Goal: Transaction & Acquisition: Book appointment/travel/reservation

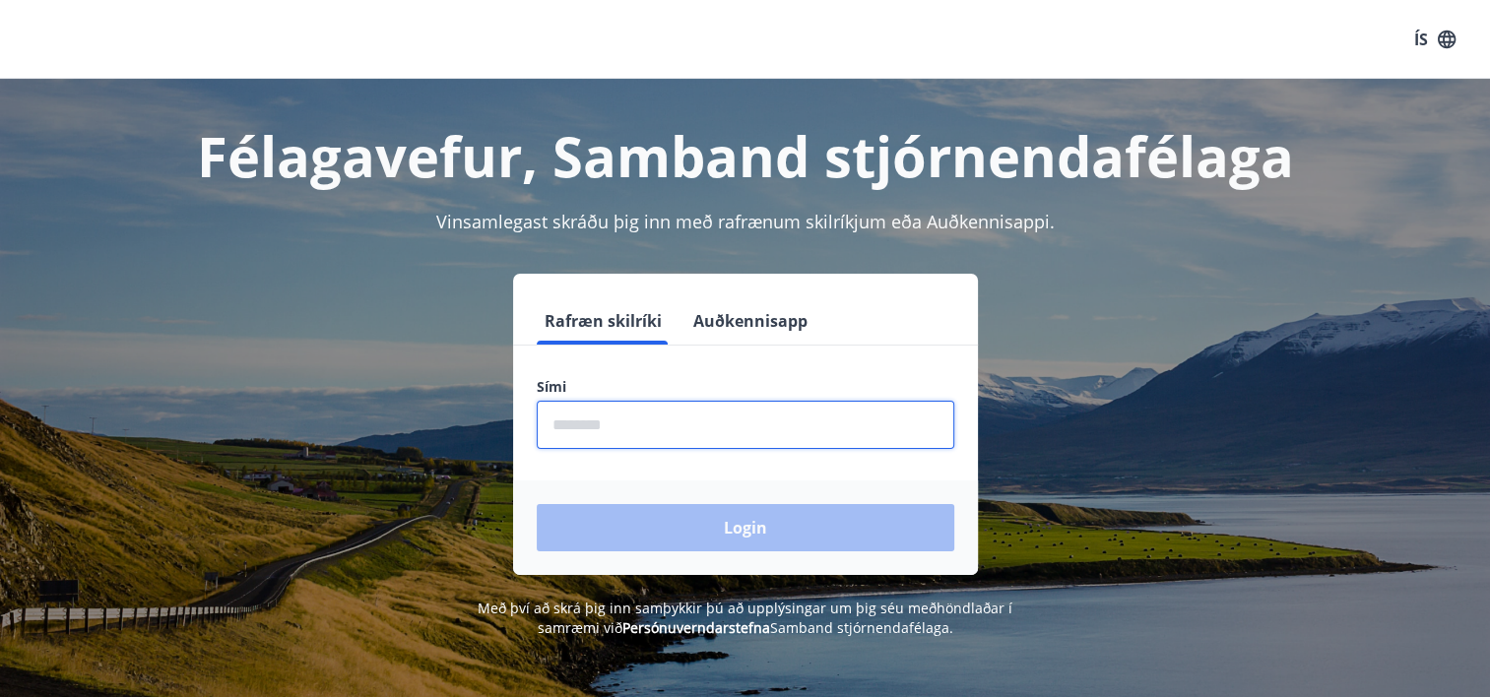
click at [644, 417] on input "phone" at bounding box center [746, 425] width 418 height 48
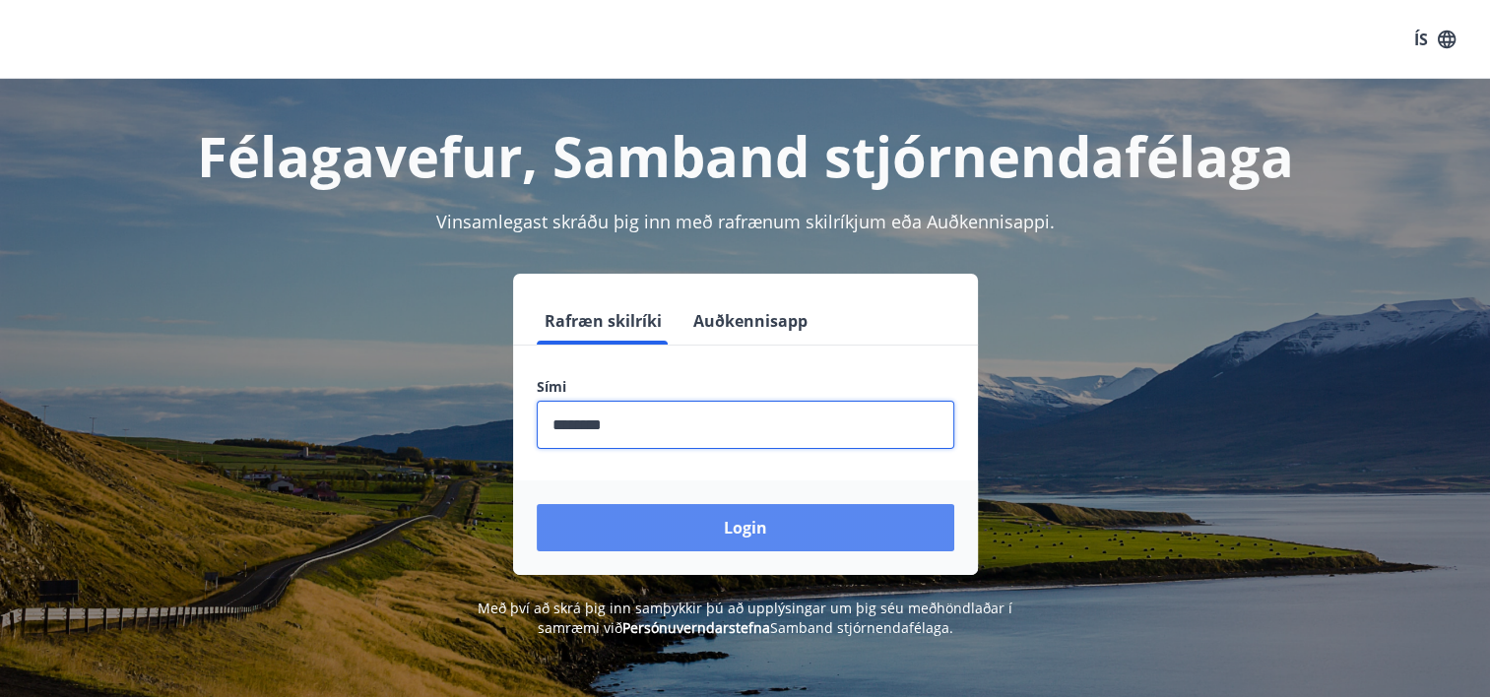
type input "********"
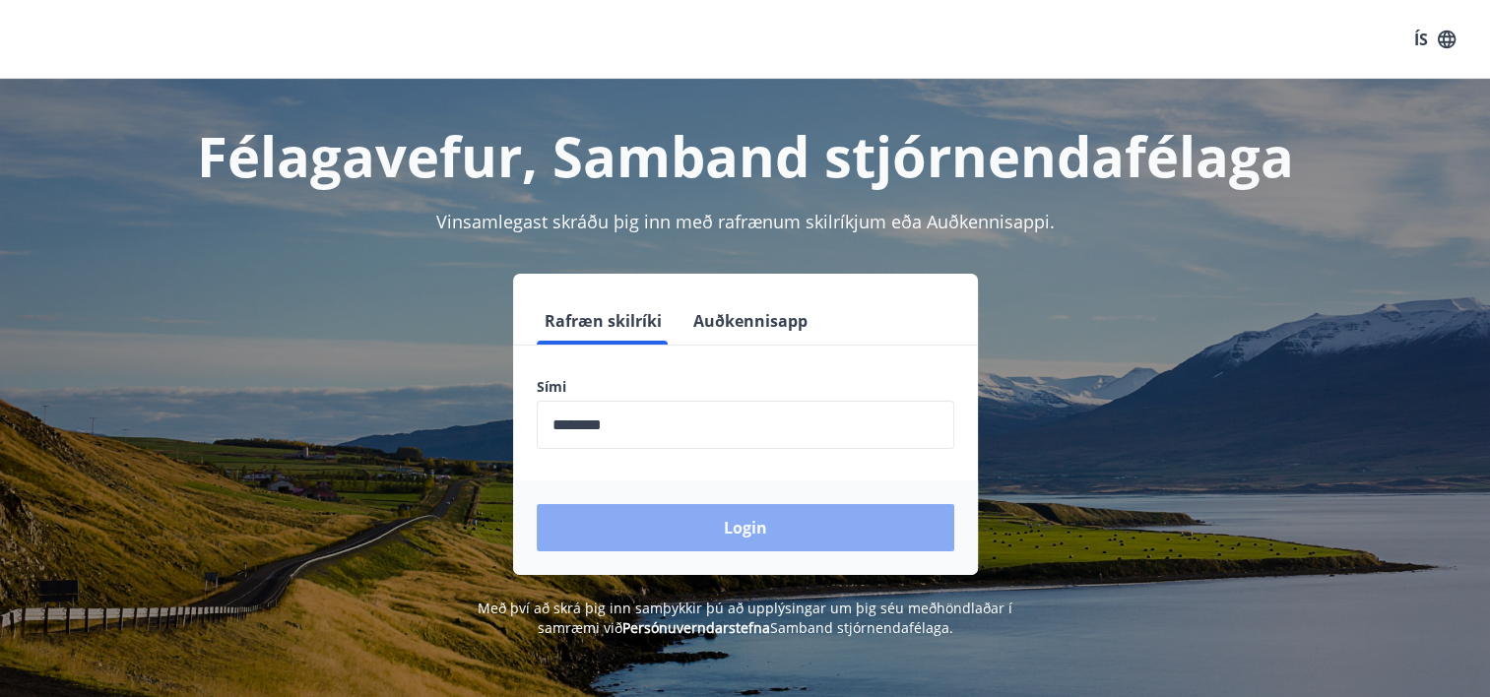
click at [715, 528] on button "Login" at bounding box center [746, 527] width 418 height 47
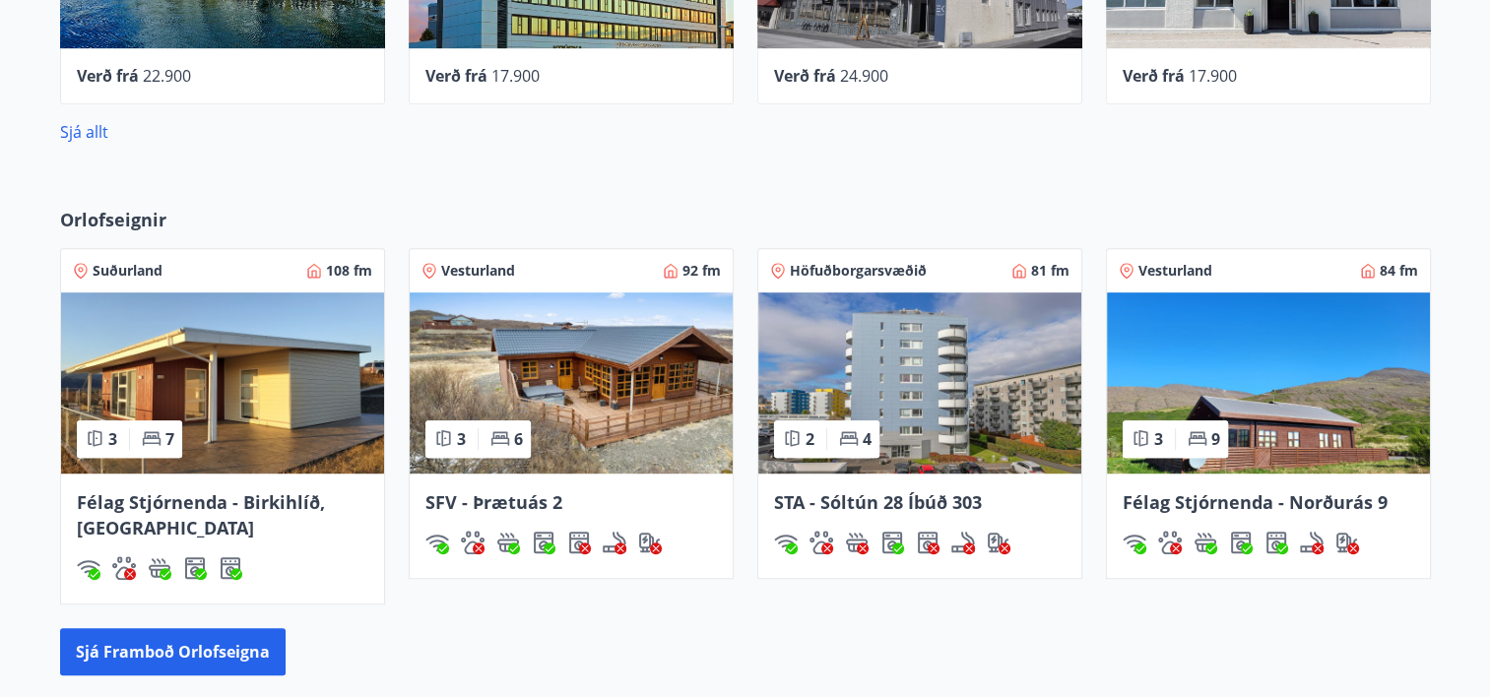
scroll to position [1137, 0]
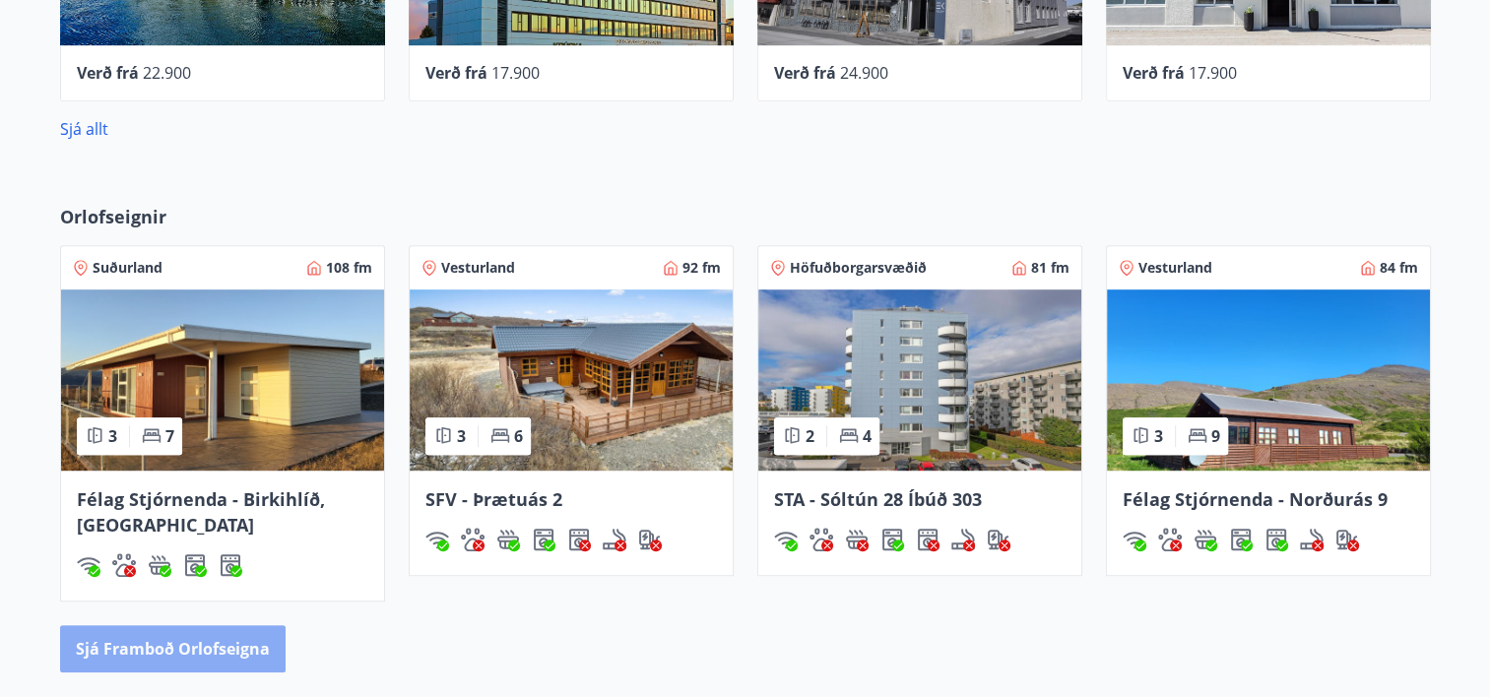
click at [230, 642] on button "Sjá framboð orlofseigna" at bounding box center [173, 648] width 226 height 47
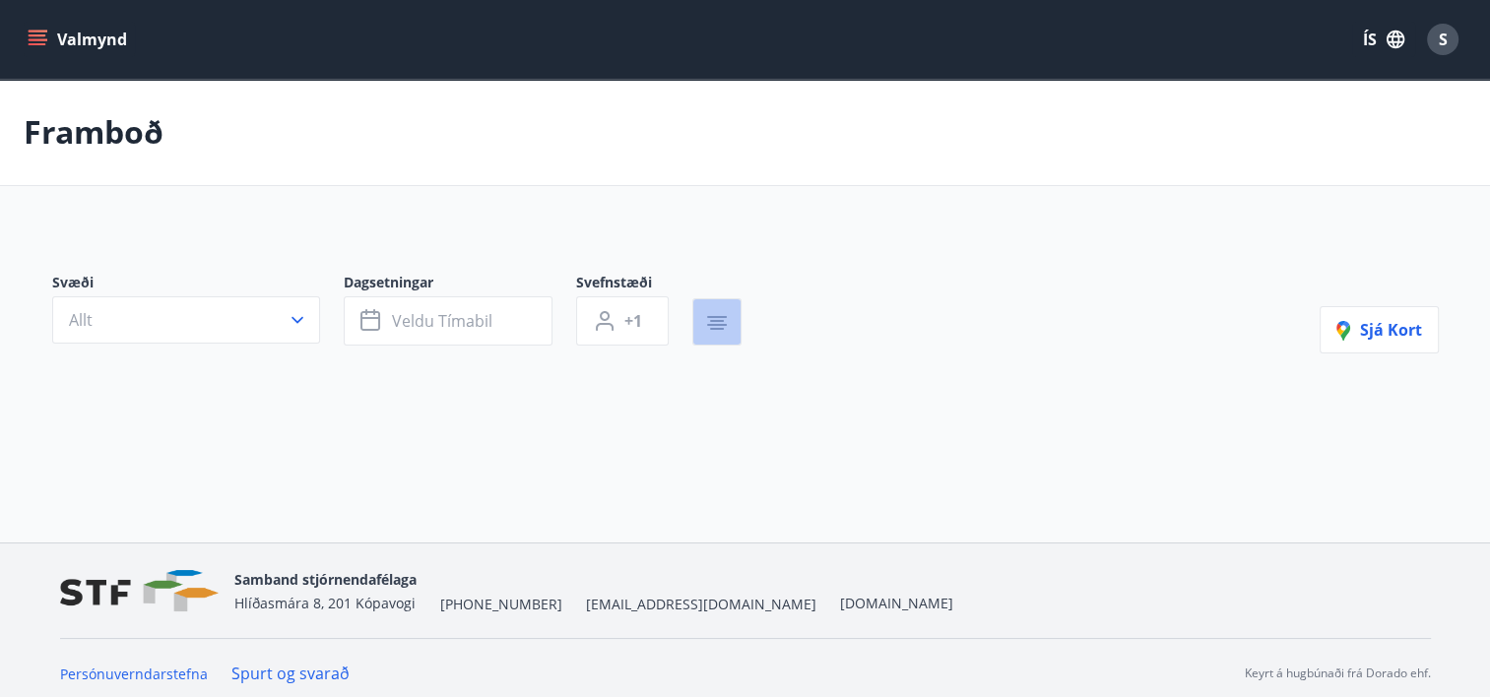
click at [702, 329] on button "button" at bounding box center [716, 321] width 49 height 47
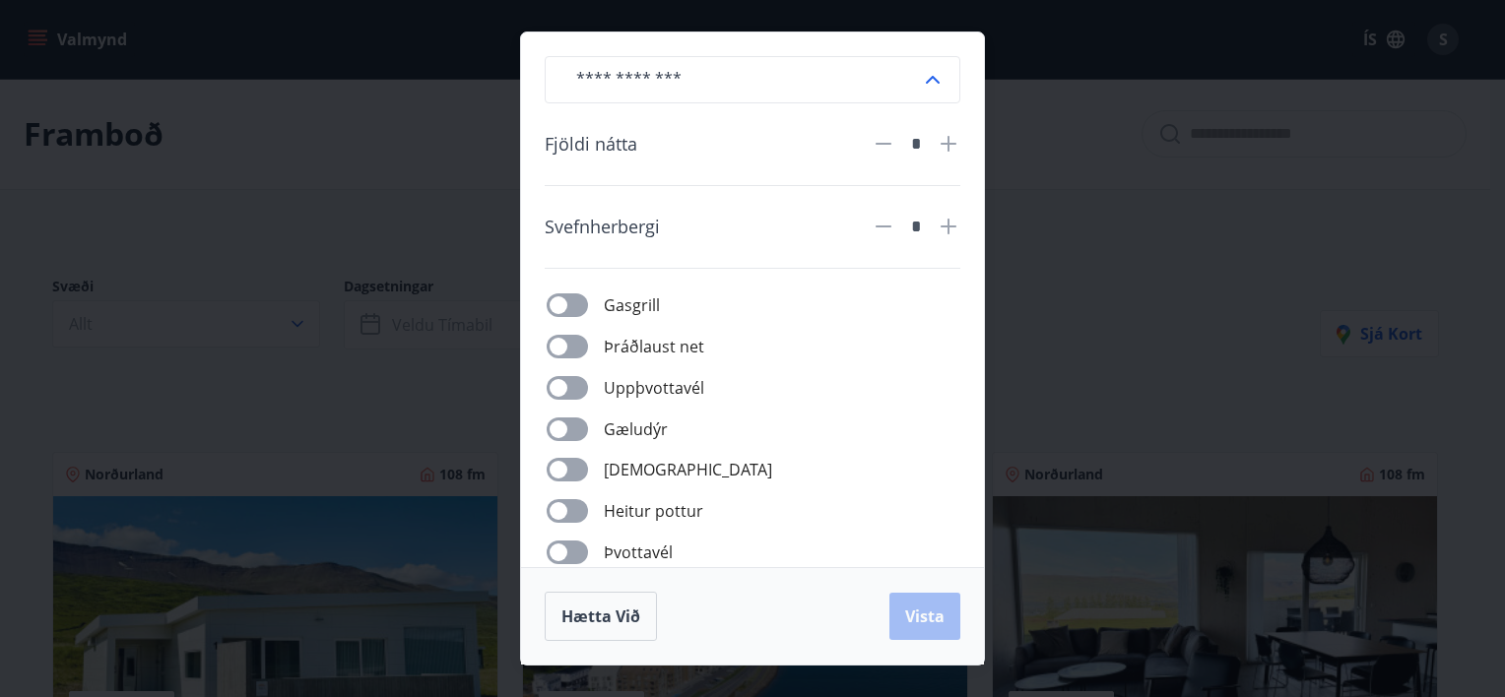
click at [552, 418] on span at bounding box center [567, 430] width 41 height 24
click at [918, 608] on span "Vista" at bounding box center [924, 617] width 39 height 22
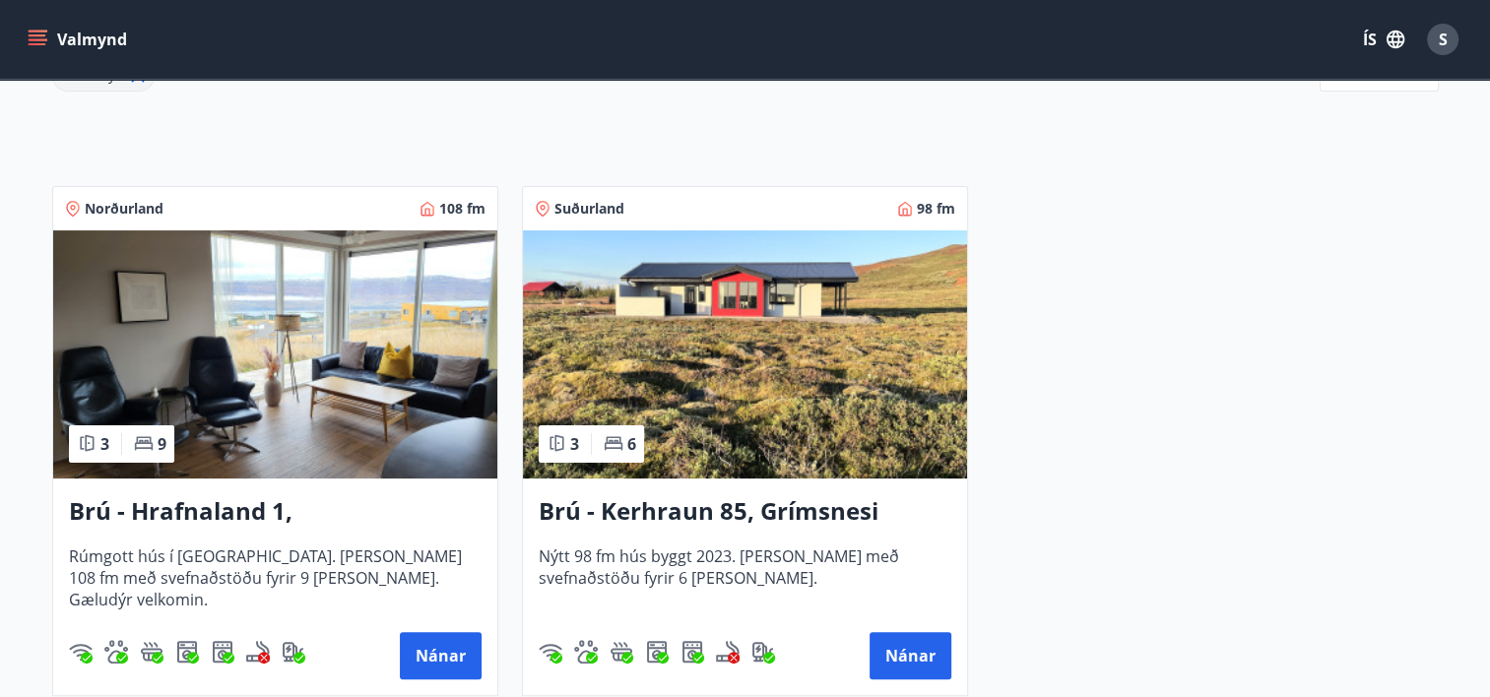
scroll to position [314, 0]
click at [785, 506] on h3 "Brú - Kerhraun 85, Grímsnesi (rautt hús) (gæludýr velkomin)" at bounding box center [745, 510] width 413 height 35
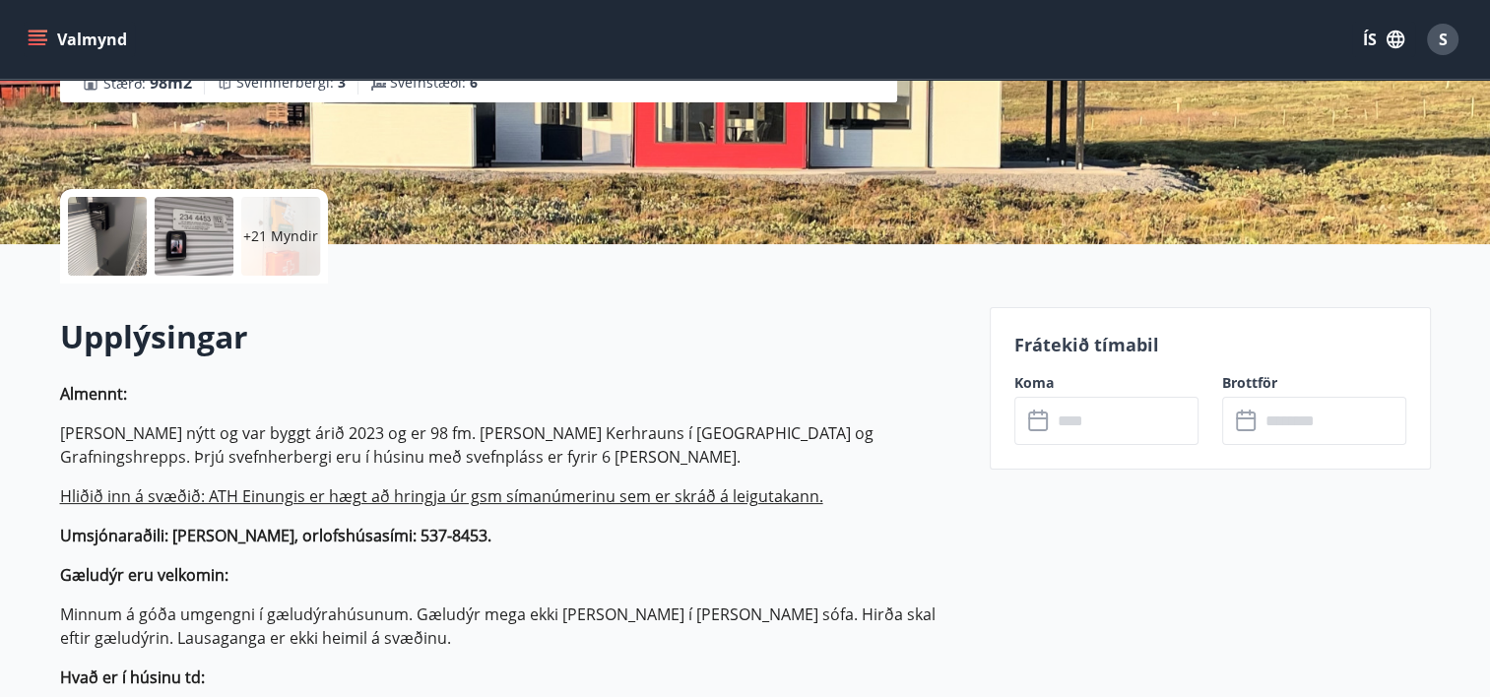
scroll to position [405, 0]
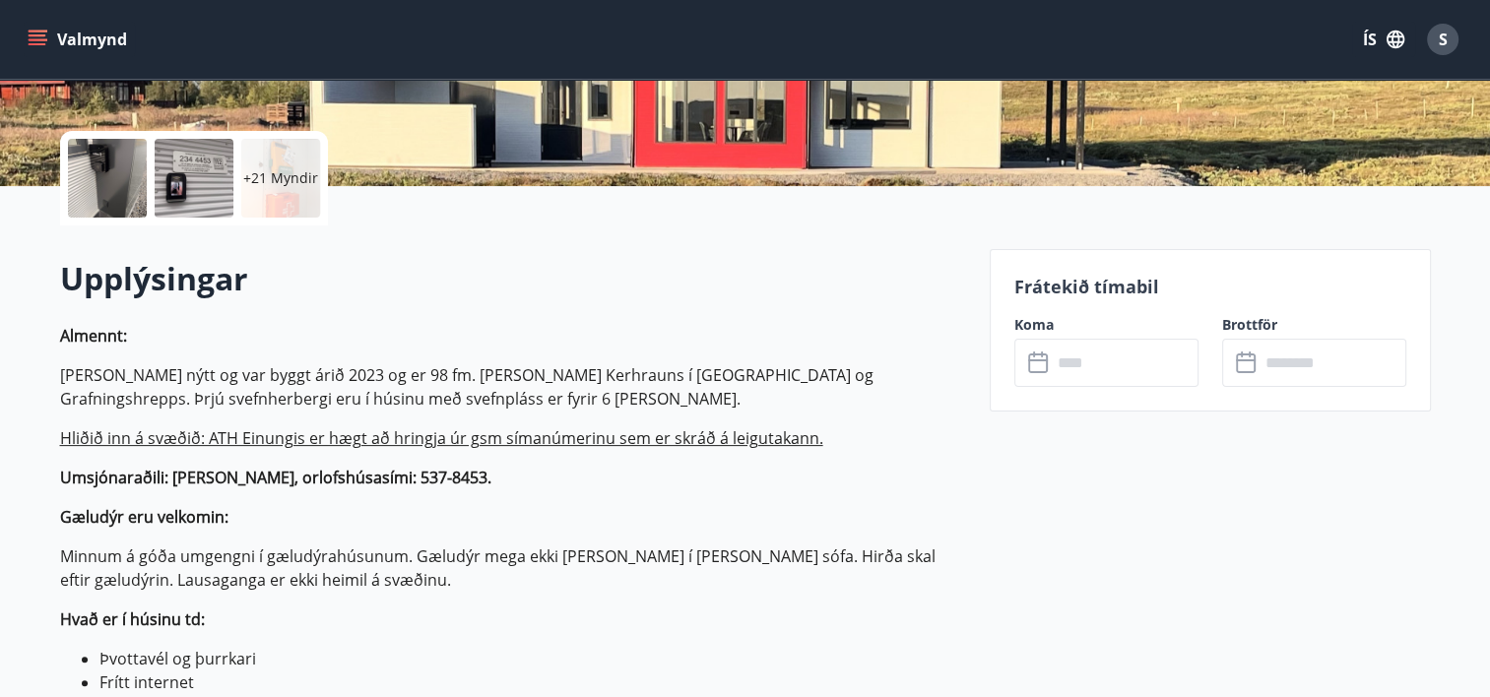
click at [1121, 357] on input "text" at bounding box center [1125, 363] width 147 height 48
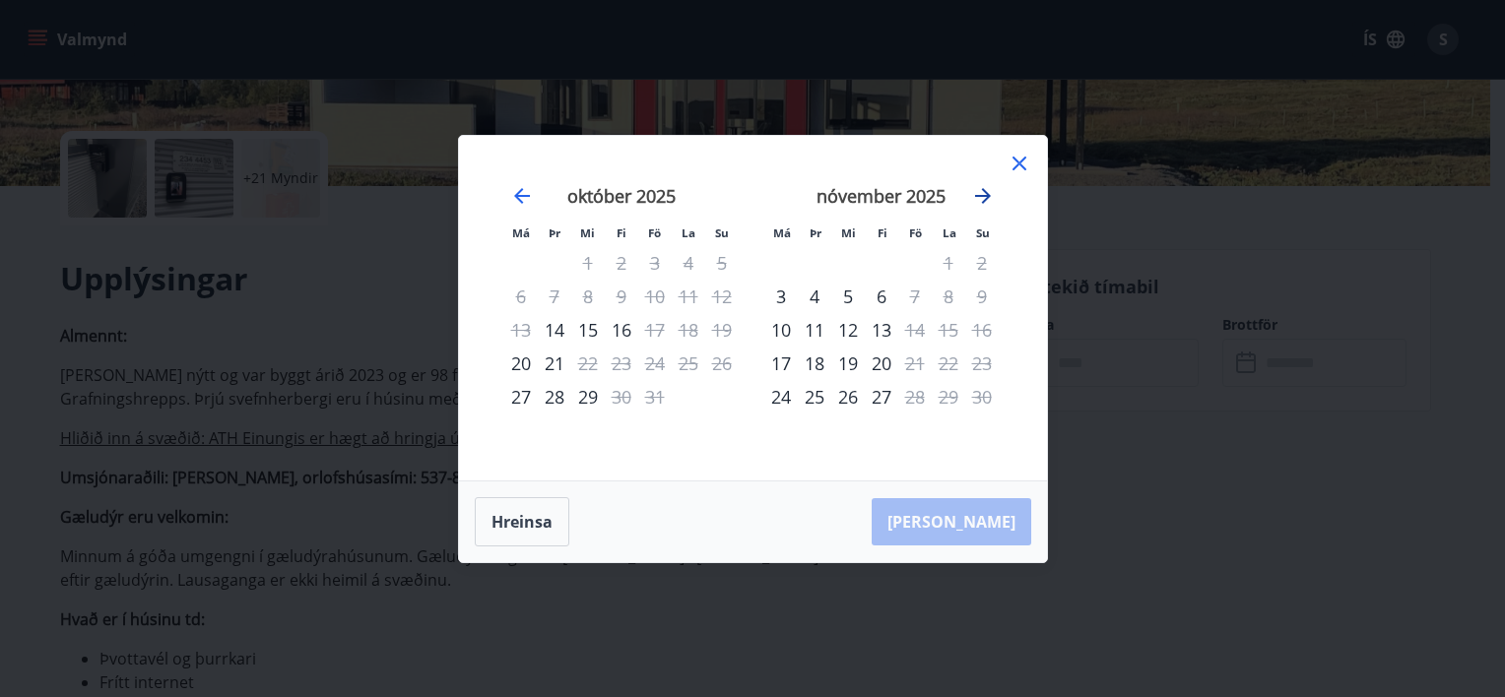
click at [981, 204] on icon "Move forward to switch to the next month." at bounding box center [983, 196] width 24 height 24
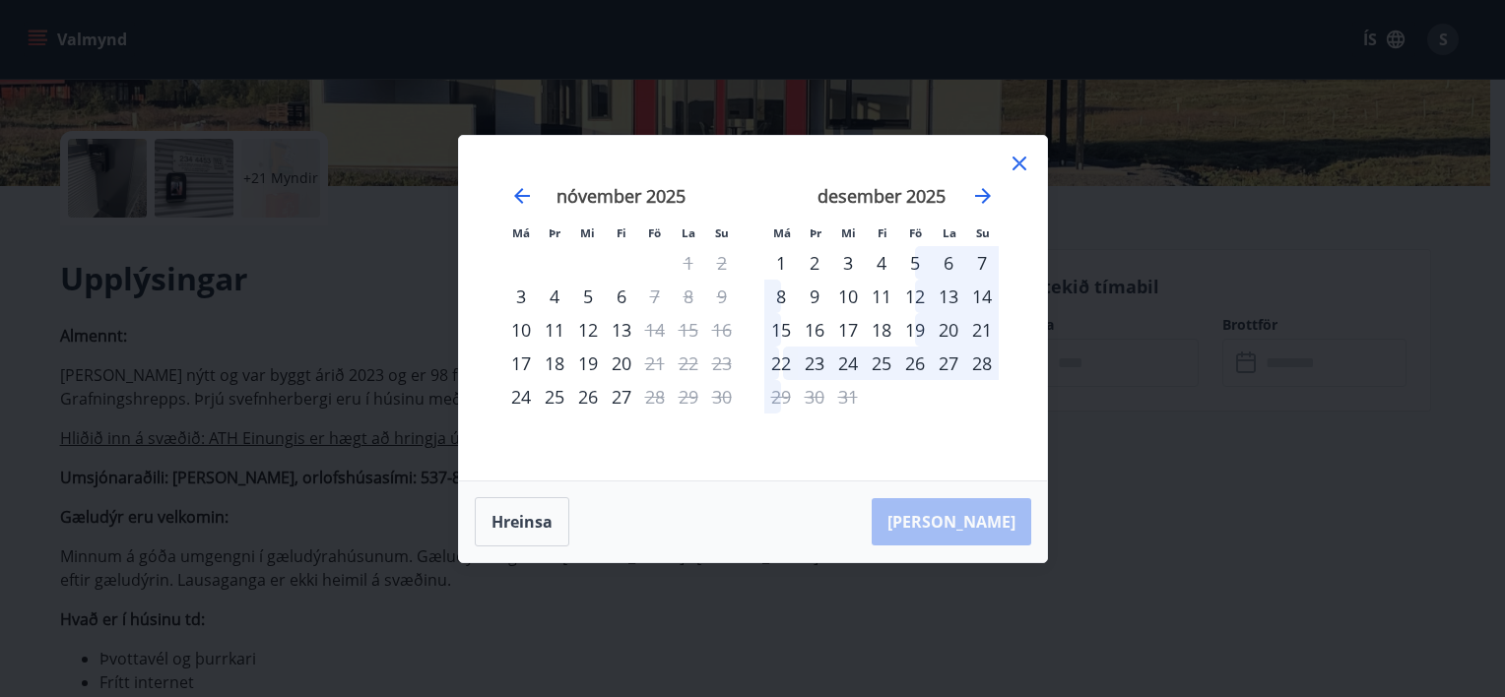
click at [912, 264] on div "5" at bounding box center [914, 262] width 33 height 33
click at [776, 284] on div "8" at bounding box center [780, 296] width 33 height 33
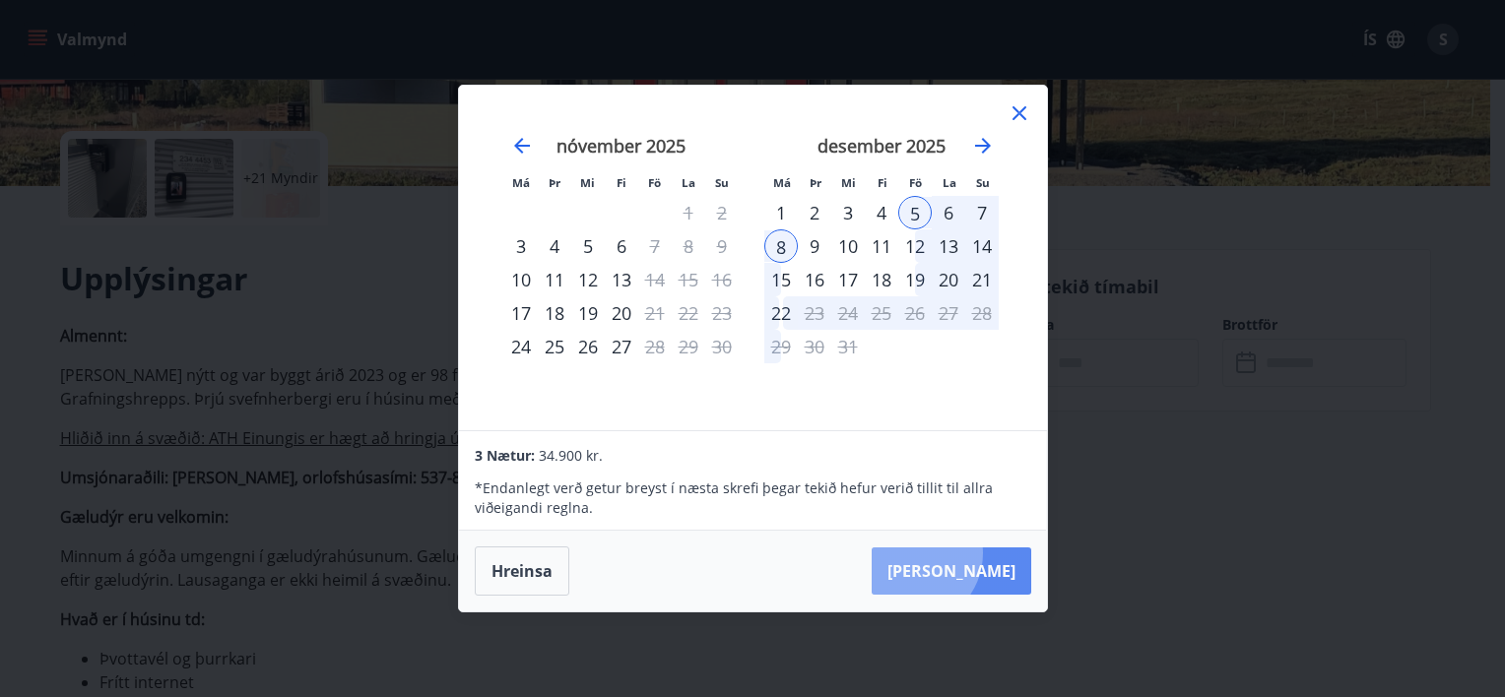
click at [971, 553] on button "Taka Frá" at bounding box center [952, 571] width 160 height 47
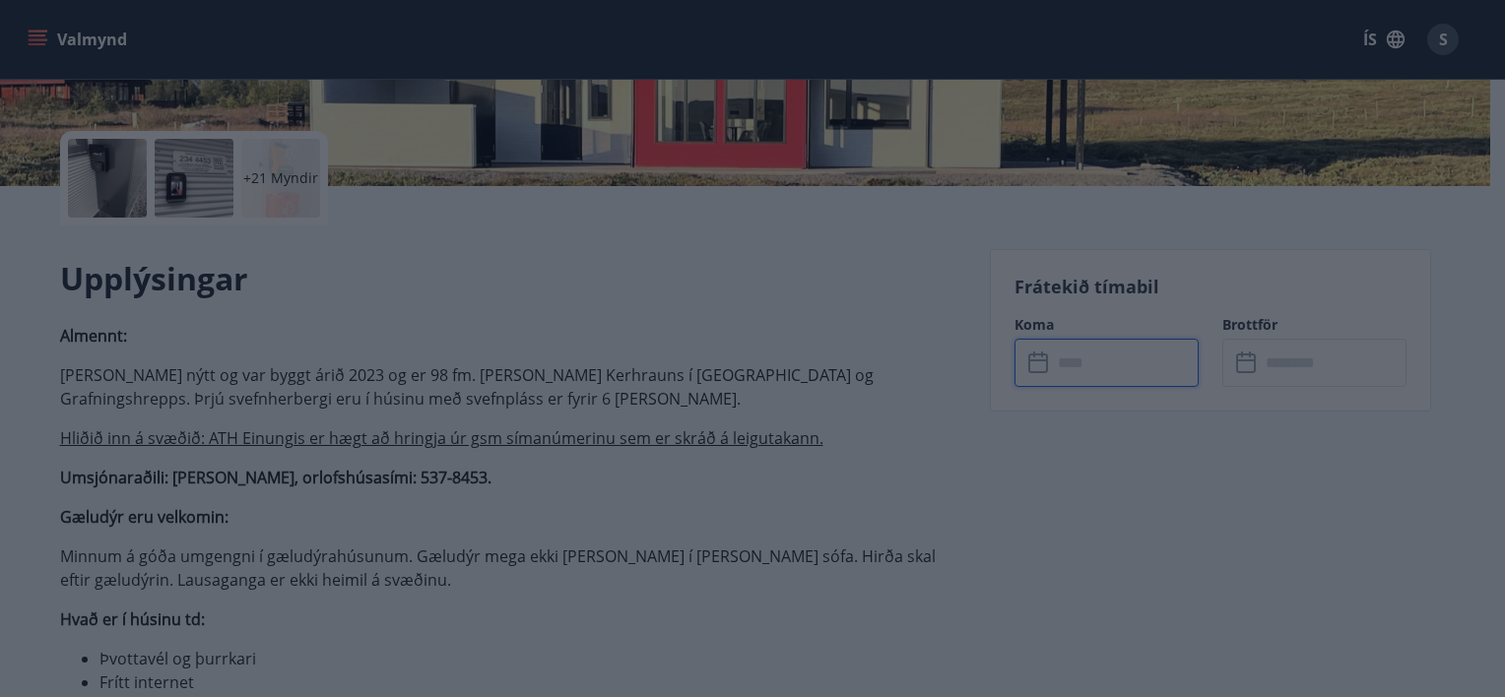
type input "******"
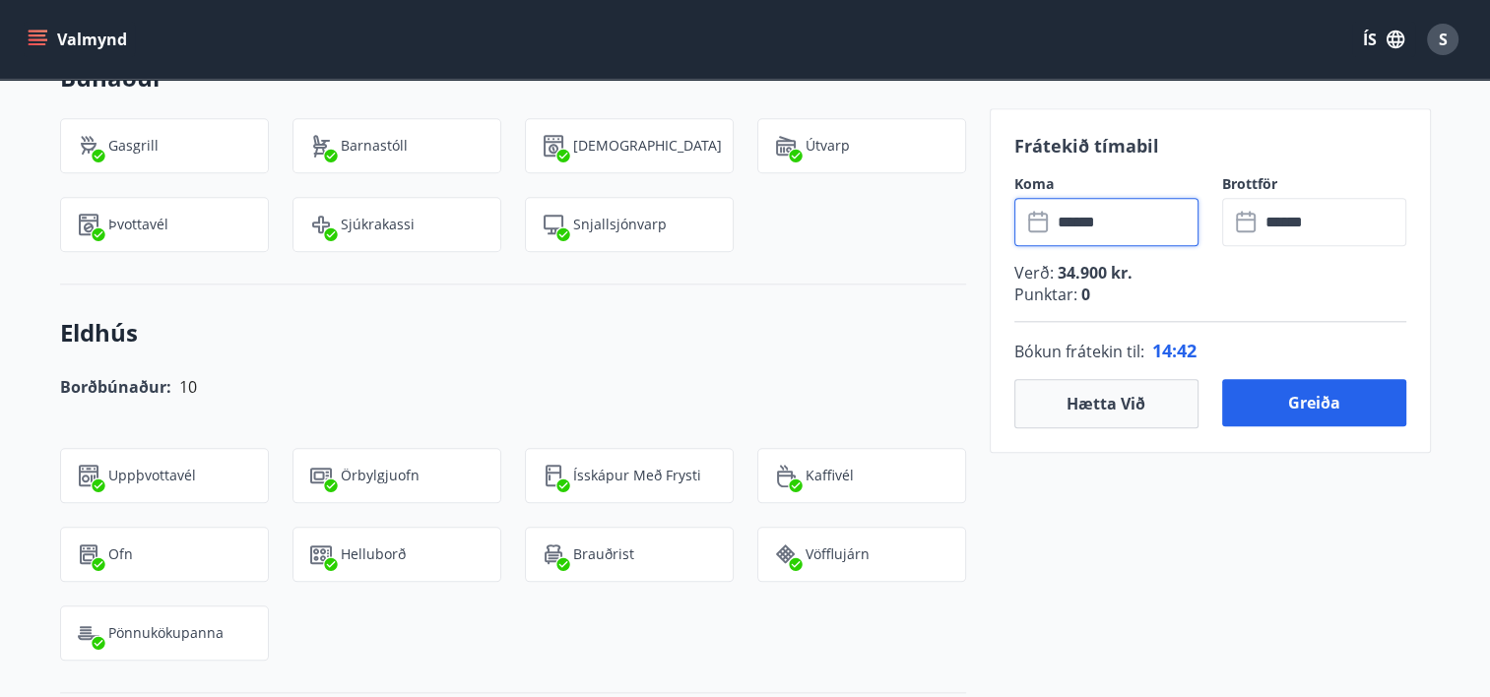
scroll to position [2308, 0]
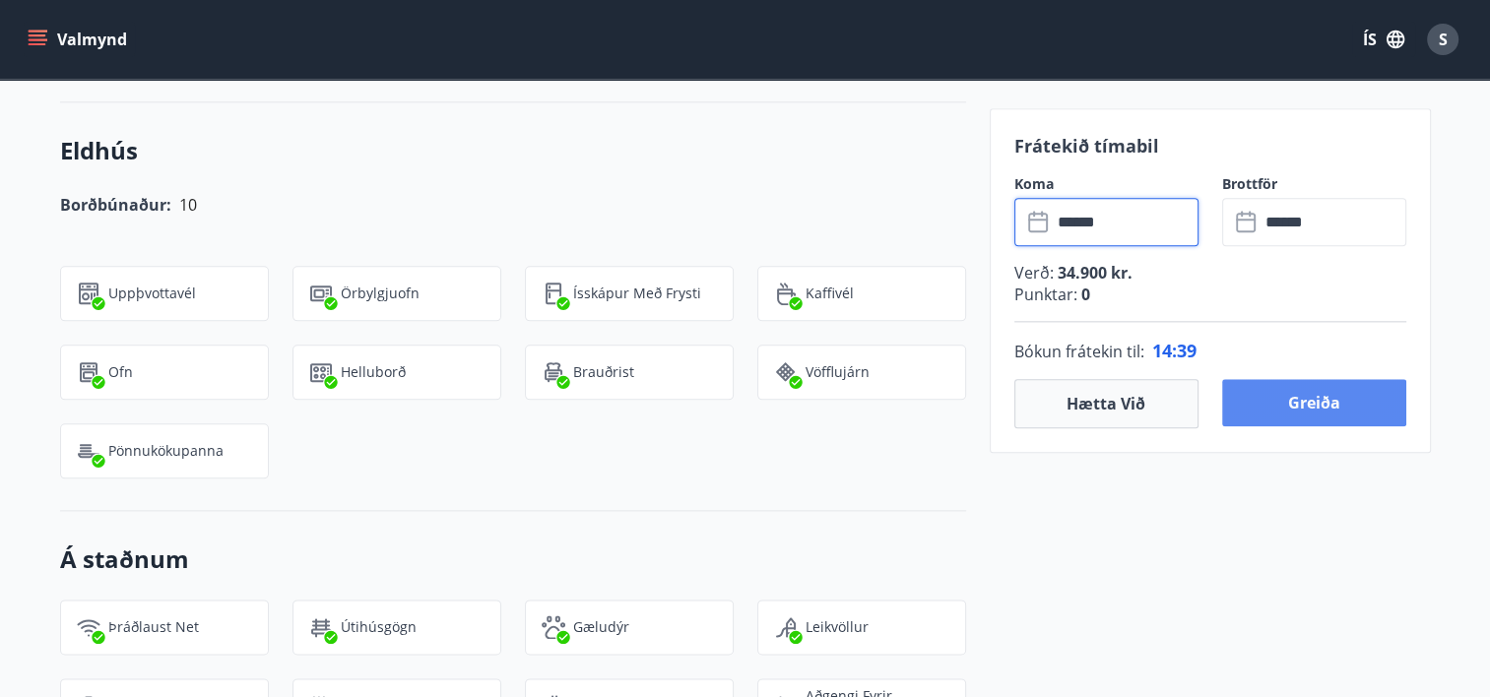
click at [1333, 394] on button "Greiða" at bounding box center [1314, 402] width 184 height 47
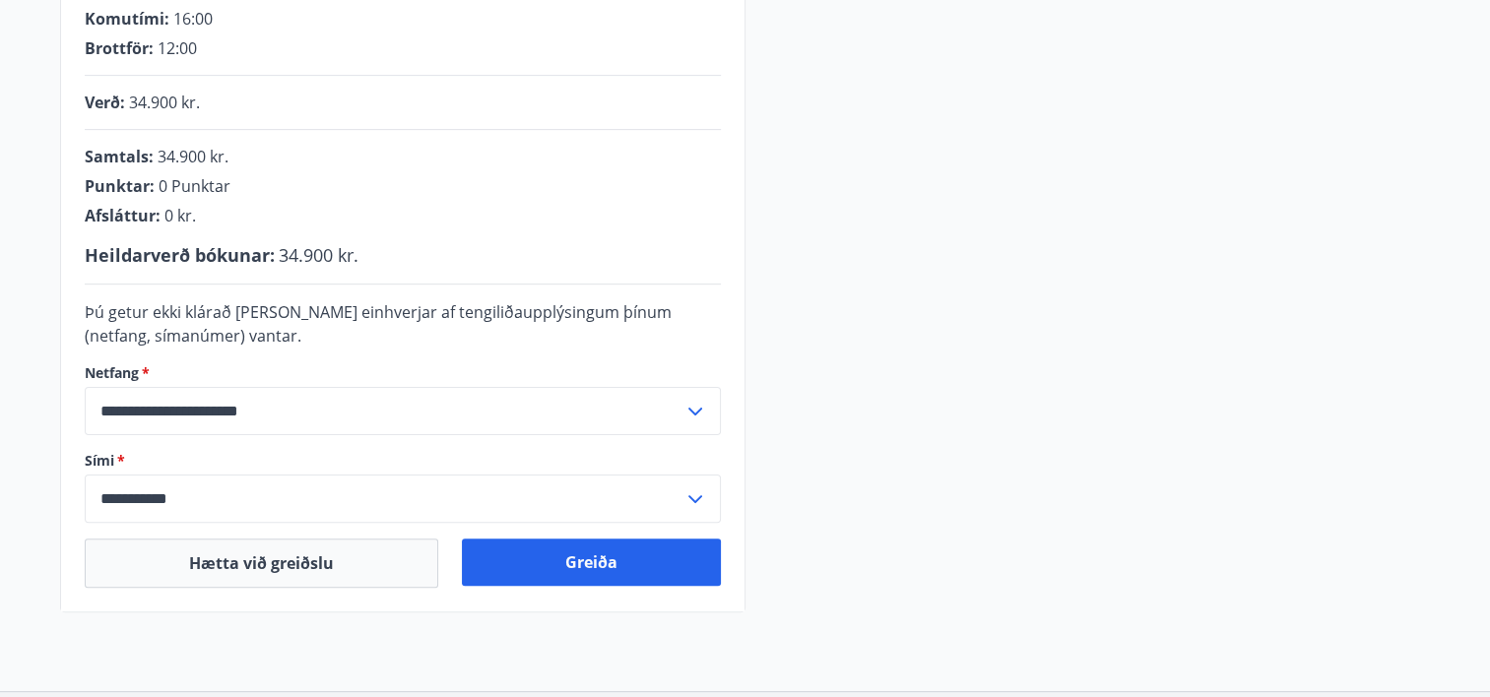
scroll to position [448, 0]
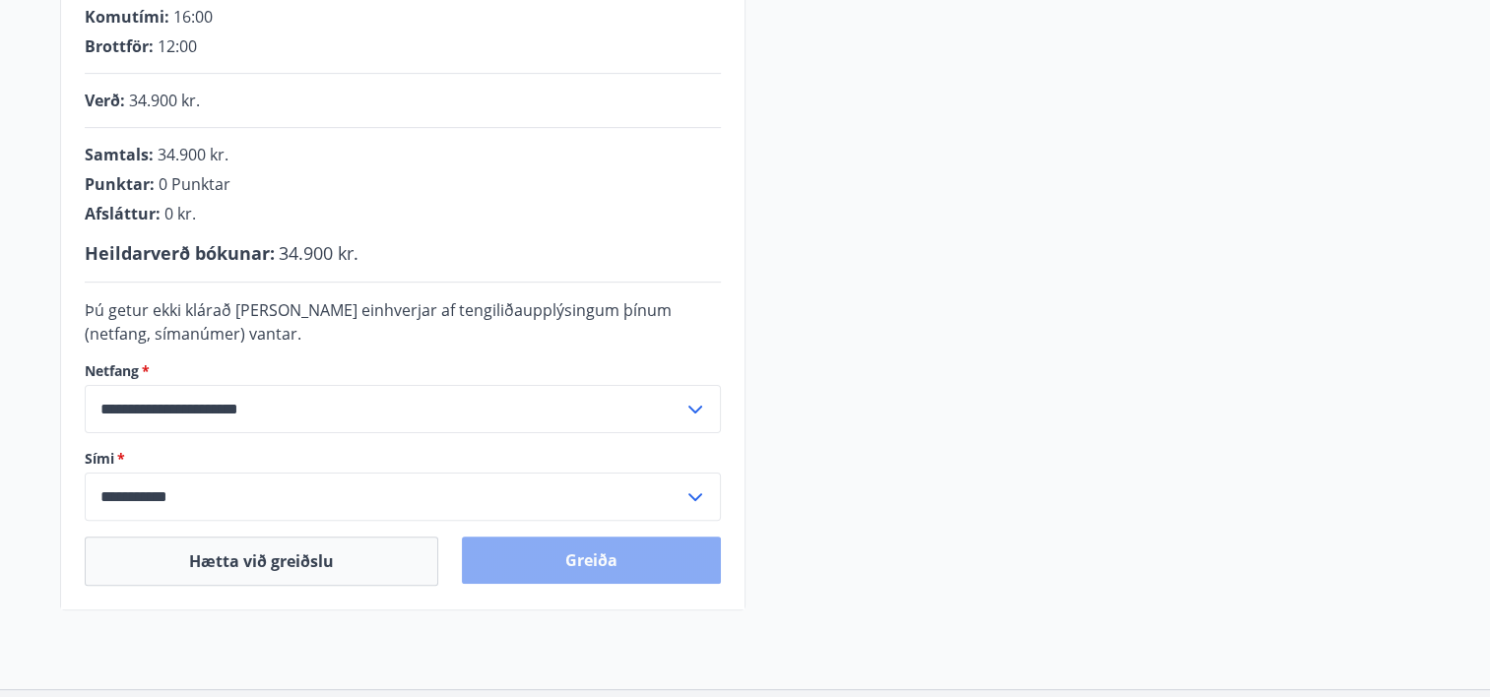
click at [608, 558] on button "Greiða" at bounding box center [591, 560] width 259 height 47
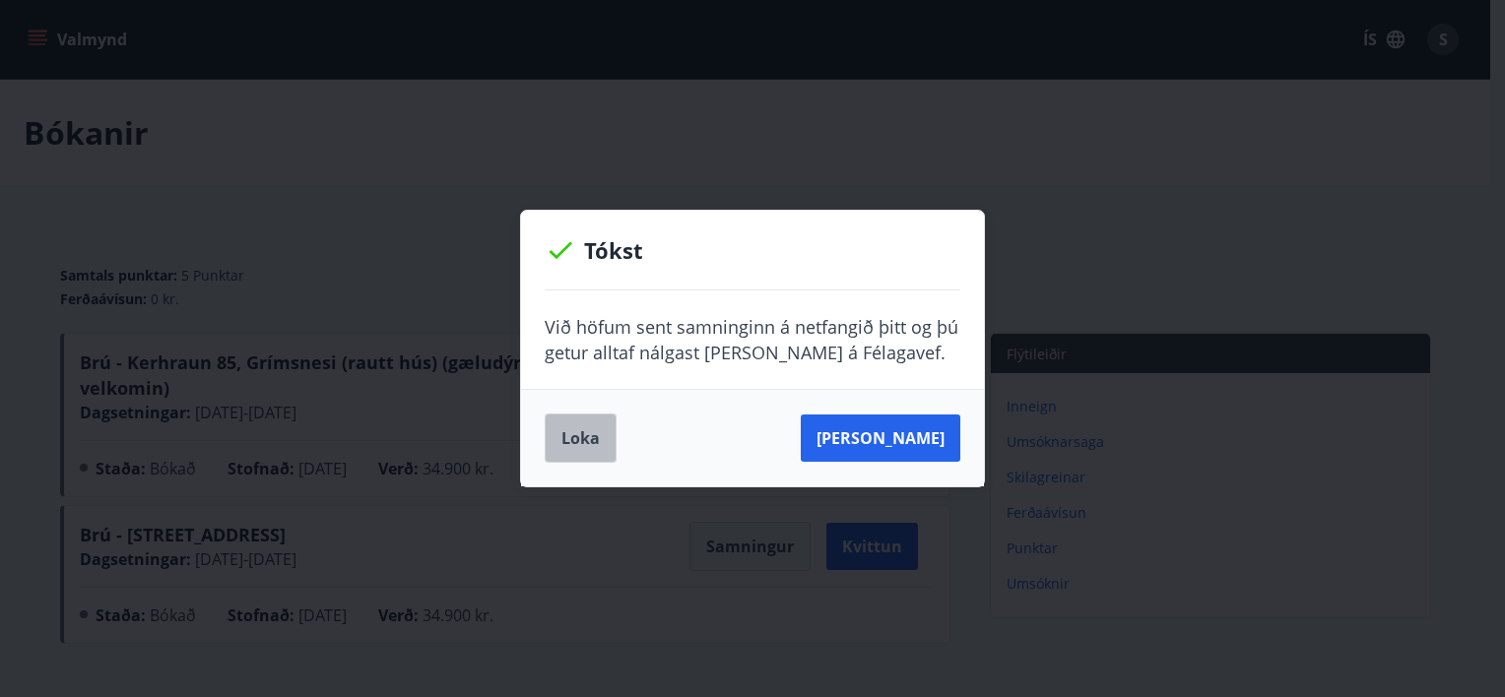
click at [567, 429] on button "Loka" at bounding box center [581, 438] width 72 height 49
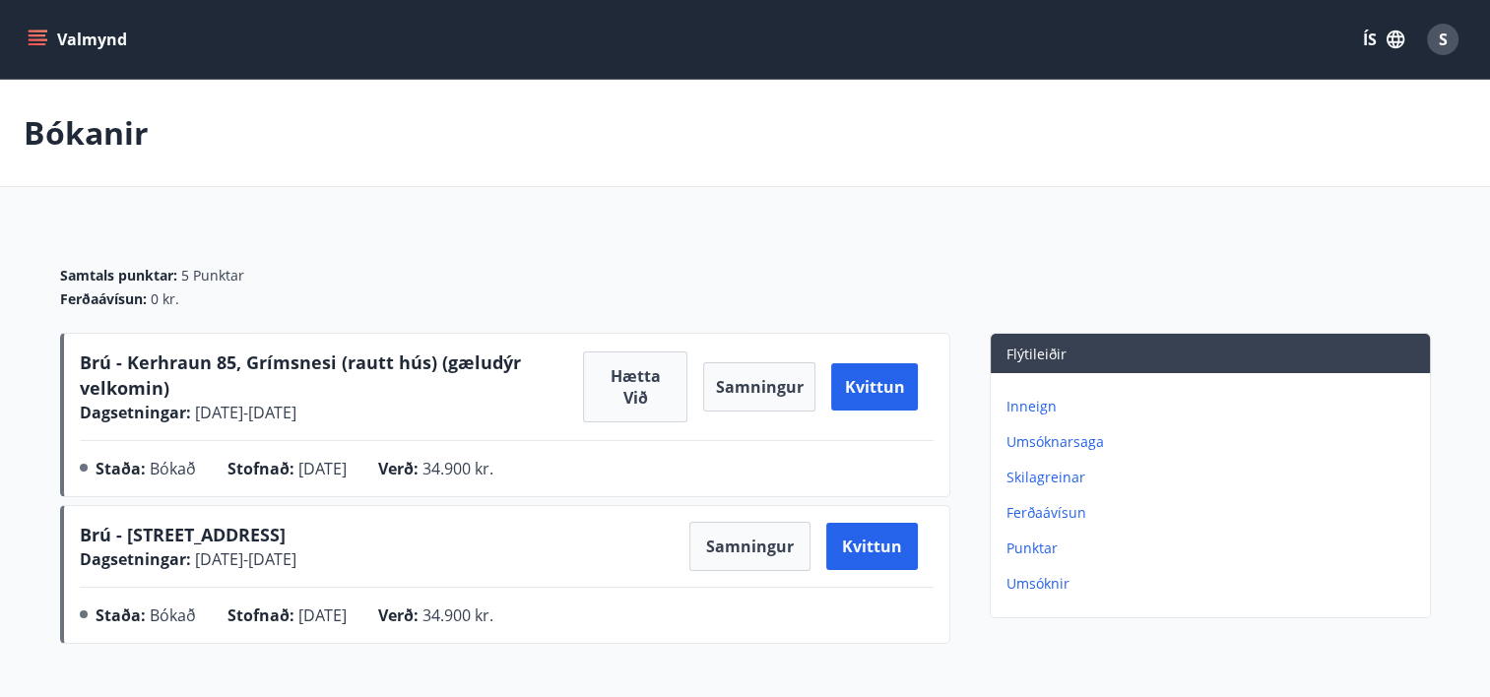
click at [47, 36] on button "Valmynd" at bounding box center [79, 39] width 111 height 35
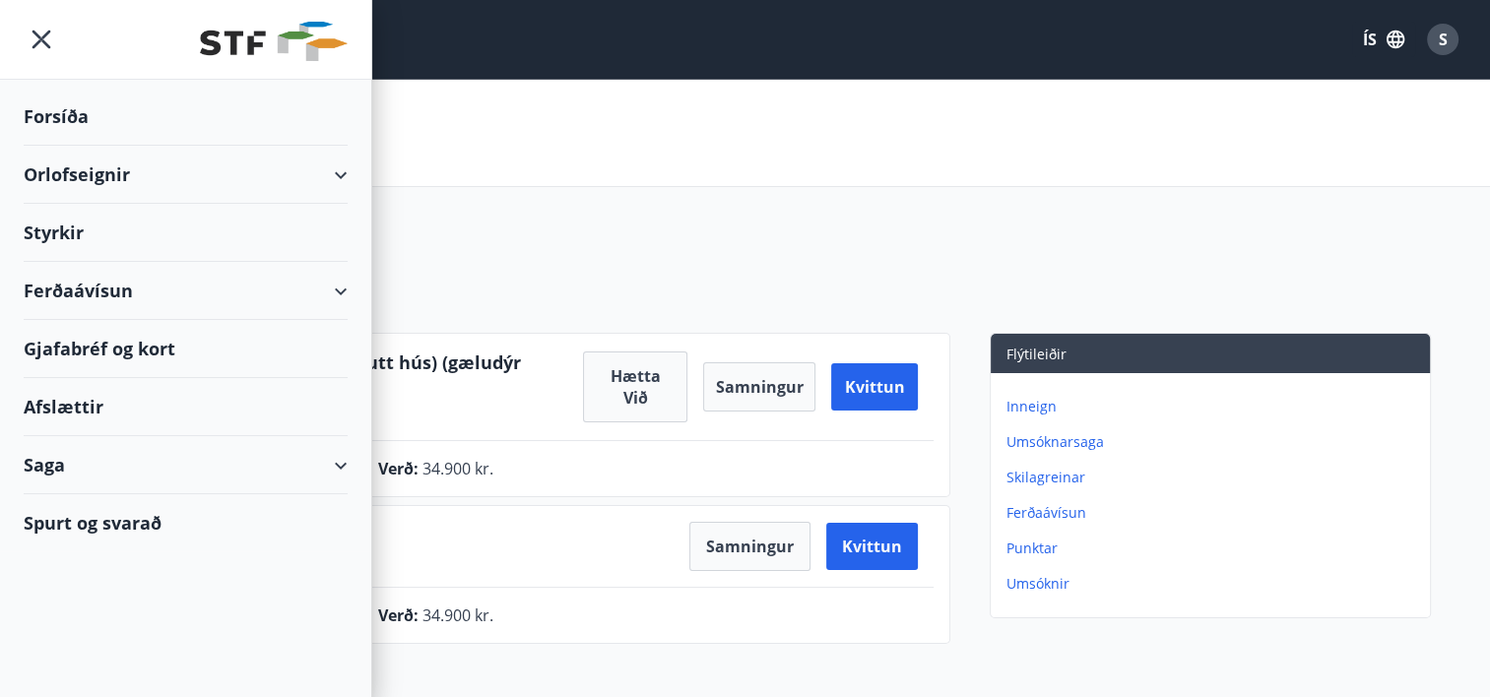
click at [319, 178] on div "Orlofseignir" at bounding box center [186, 175] width 324 height 58
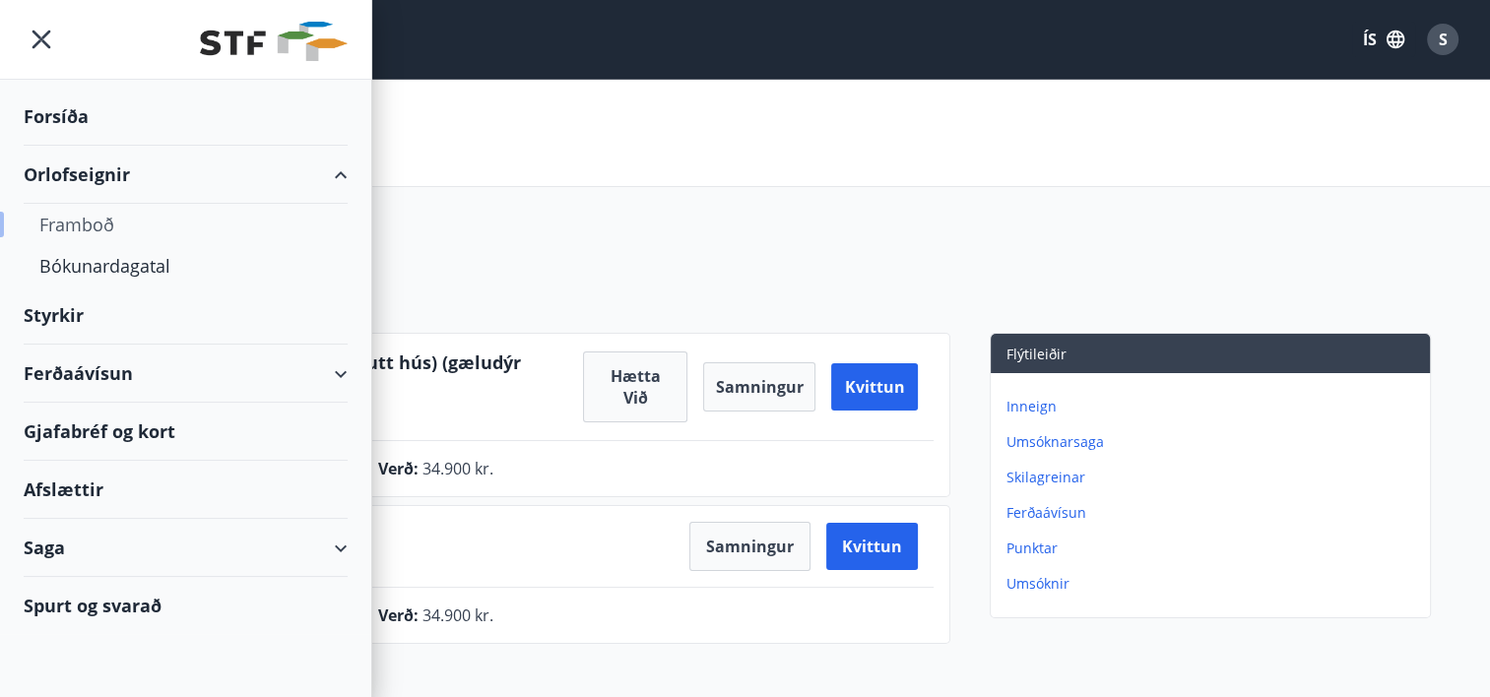
click at [91, 228] on div "Framboð" at bounding box center [185, 224] width 292 height 41
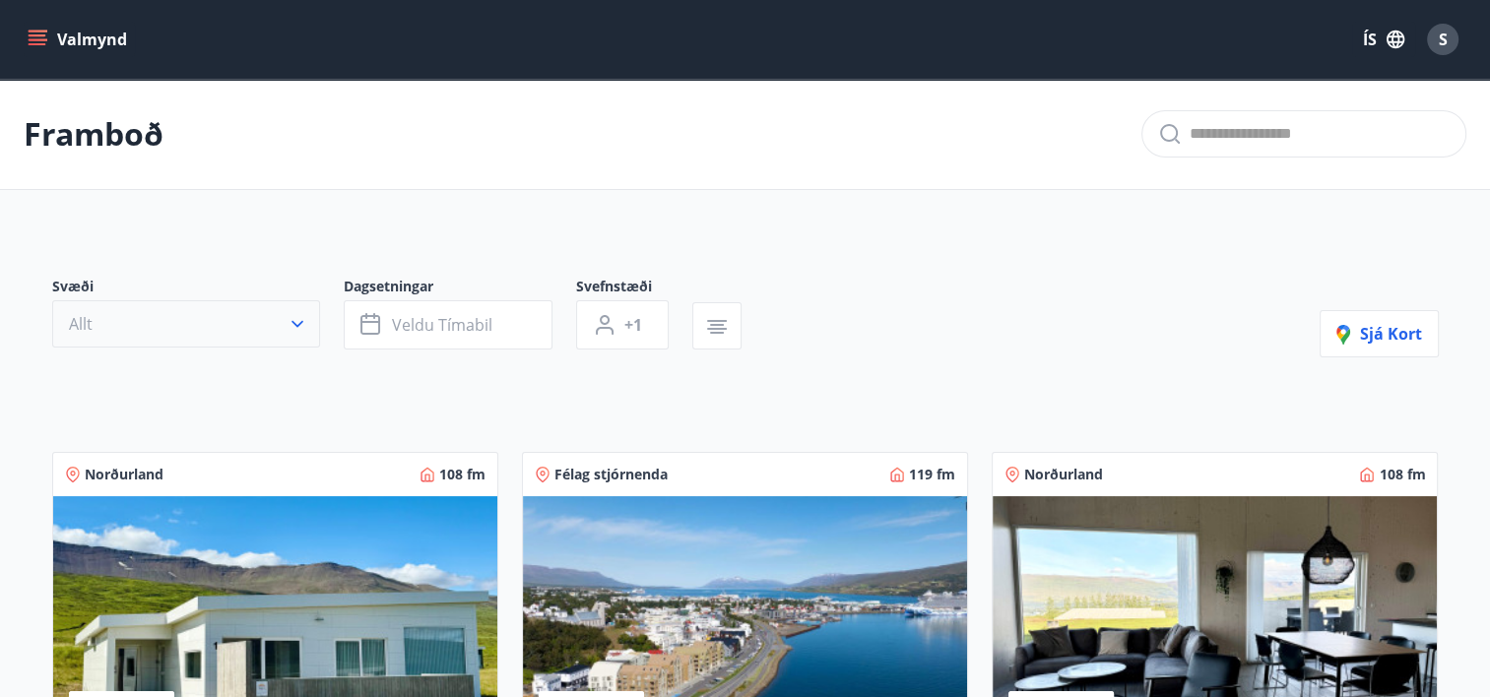
drag, startPoint x: 237, startPoint y: 360, endPoint x: 284, endPoint y: 316, distance: 64.1
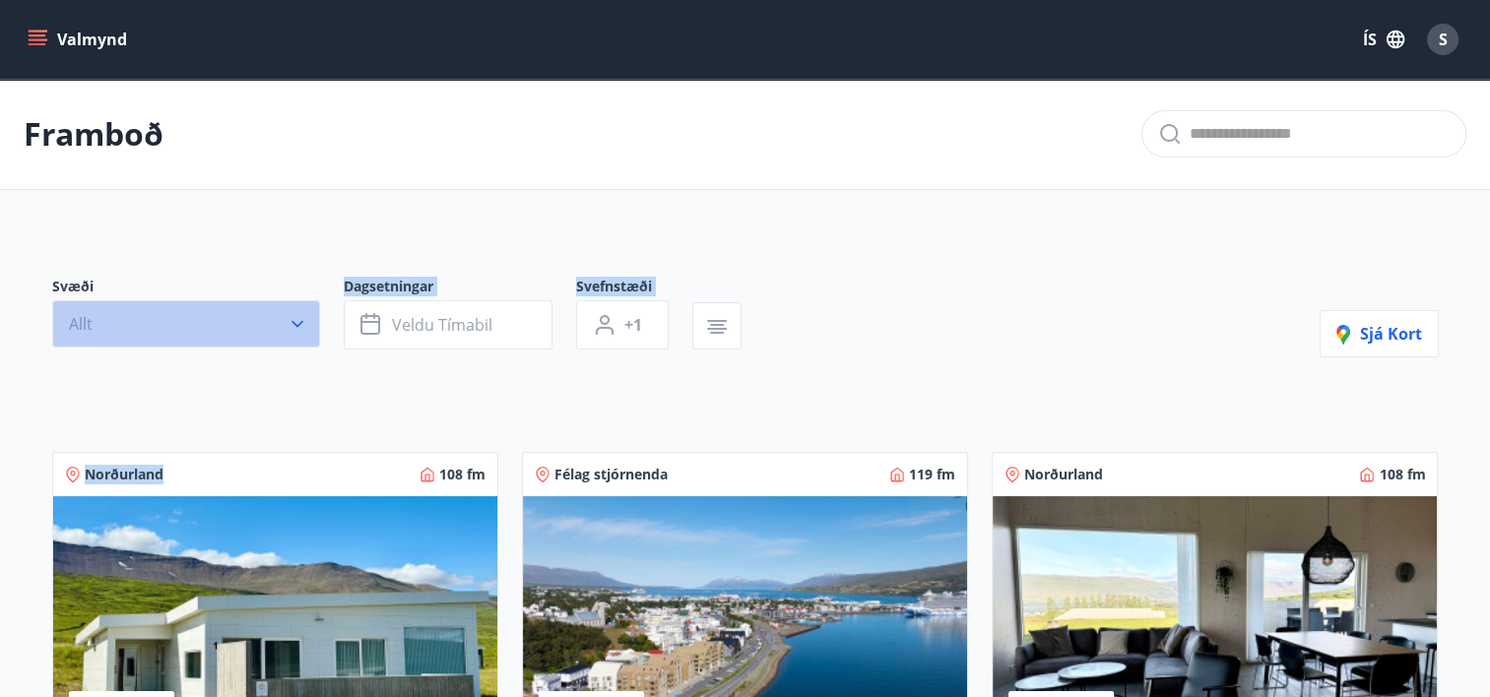
click at [284, 316] on button "Allt" at bounding box center [186, 323] width 268 height 47
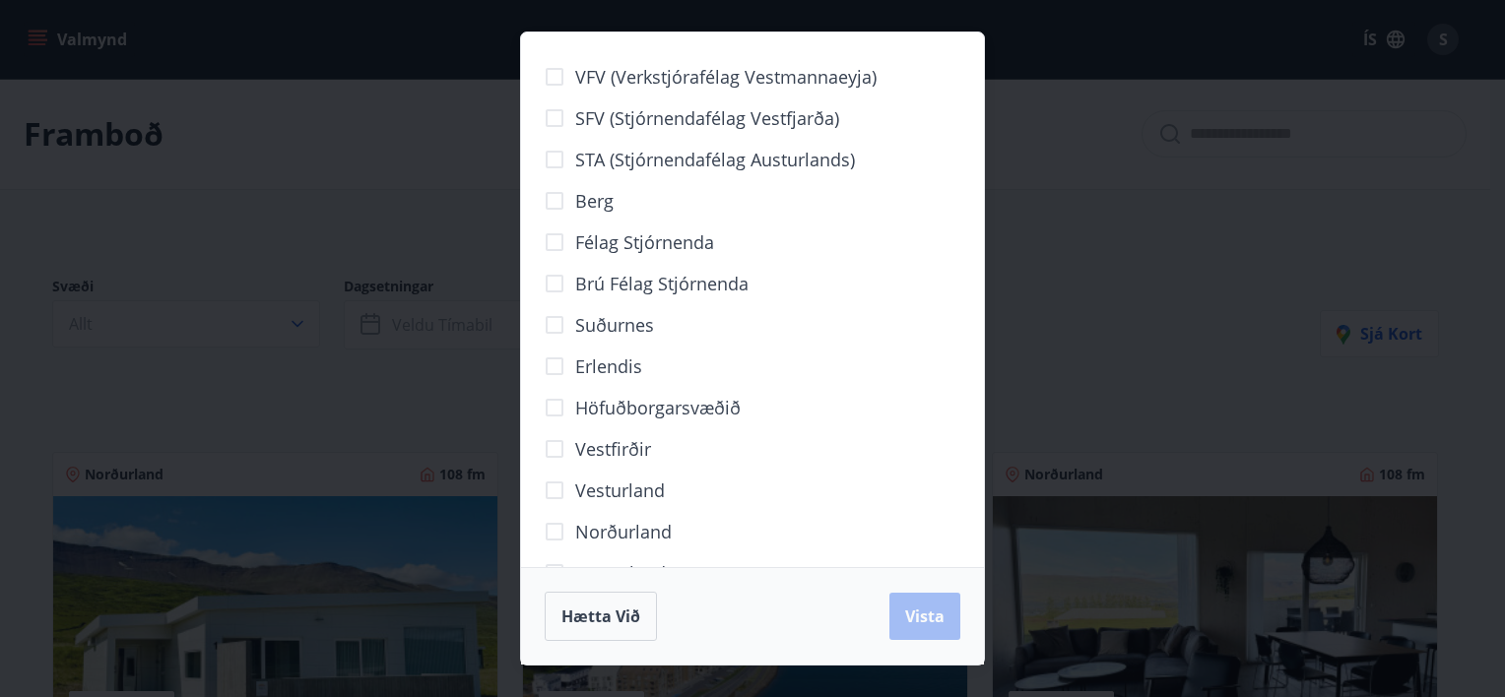
click at [1066, 340] on div "VFV (Verkstjórafélag Vestmannaeyja) SFV (Stjórnendafélag Vestfjarða) STA (Stjór…" at bounding box center [752, 348] width 1505 height 697
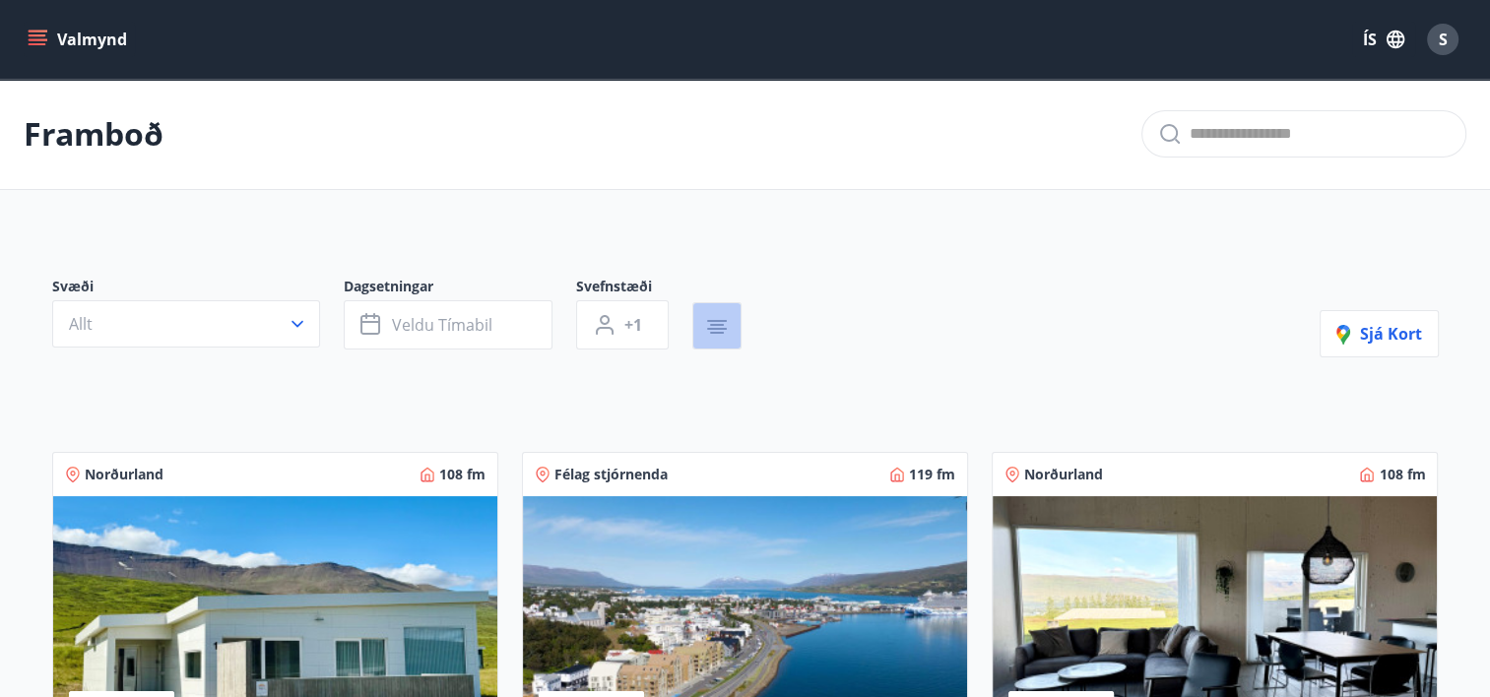
click at [713, 333] on icon "button" at bounding box center [717, 327] width 24 height 24
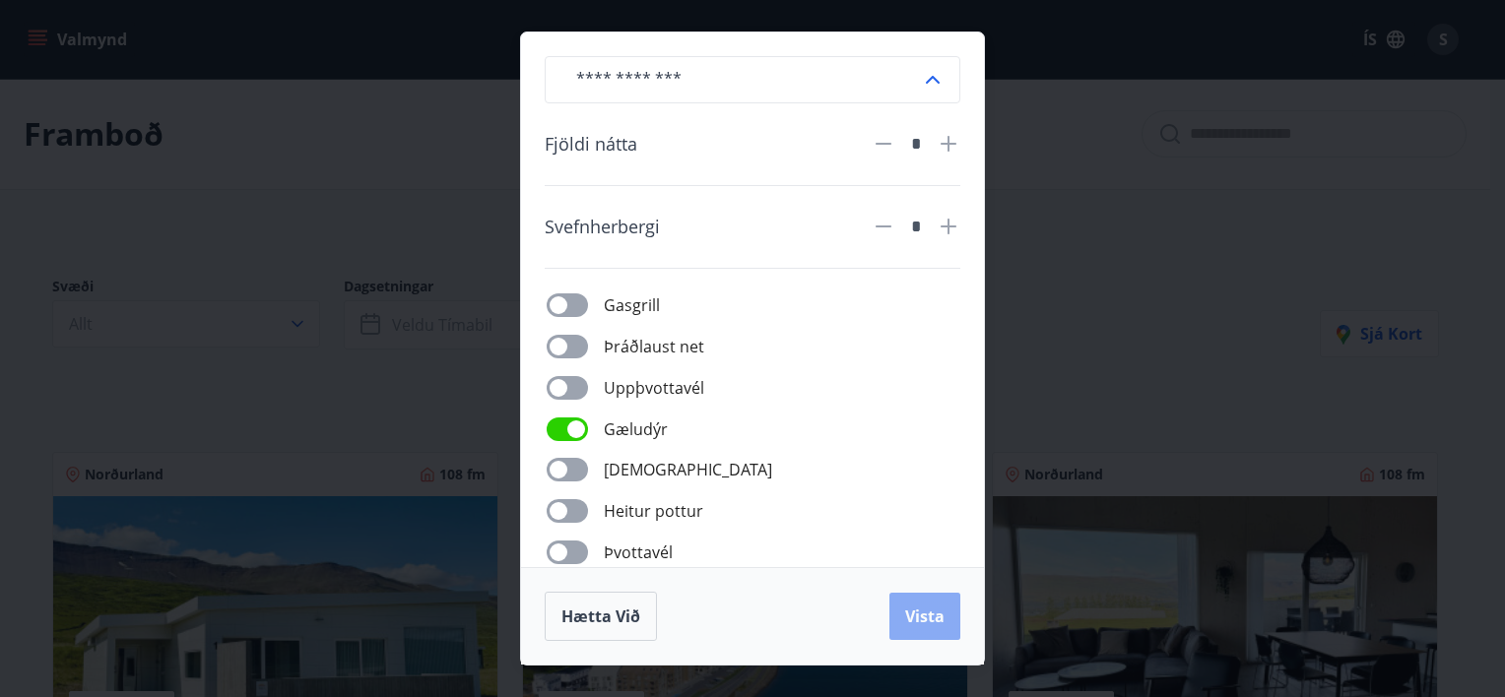
click at [898, 622] on button "Vista" at bounding box center [924, 616] width 71 height 47
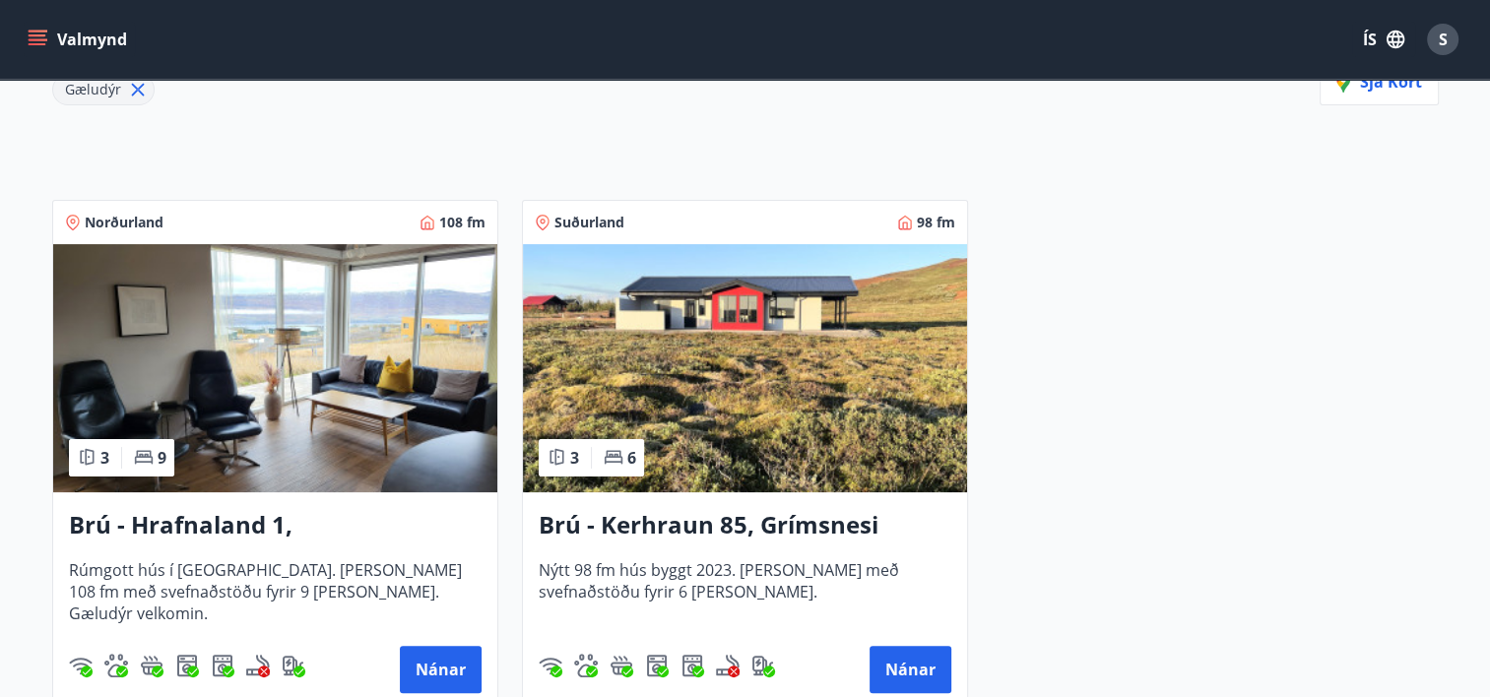
scroll to position [299, 0]
click at [839, 520] on h3 "Brú - Kerhraun 85, Grímsnesi (rautt hús) (gæludýr velkomin)" at bounding box center [745, 525] width 413 height 35
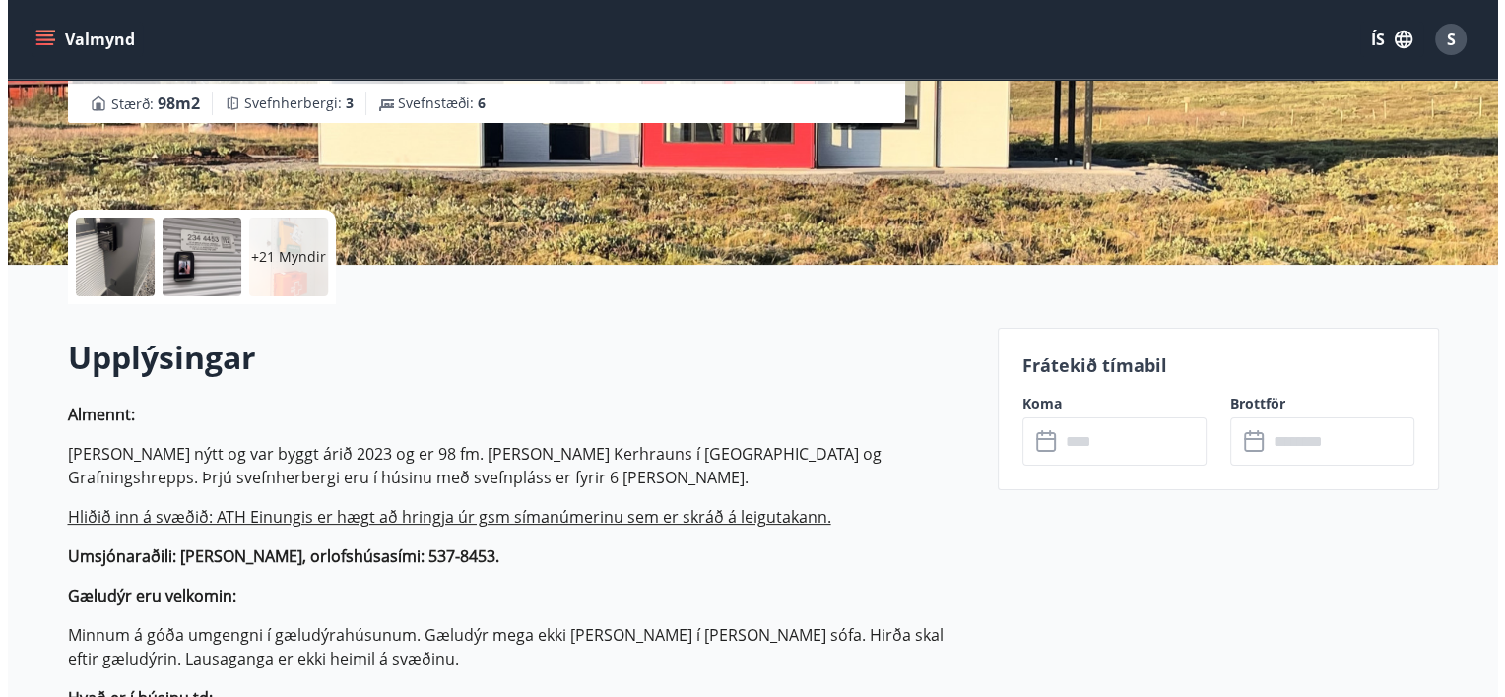
scroll to position [327, 0]
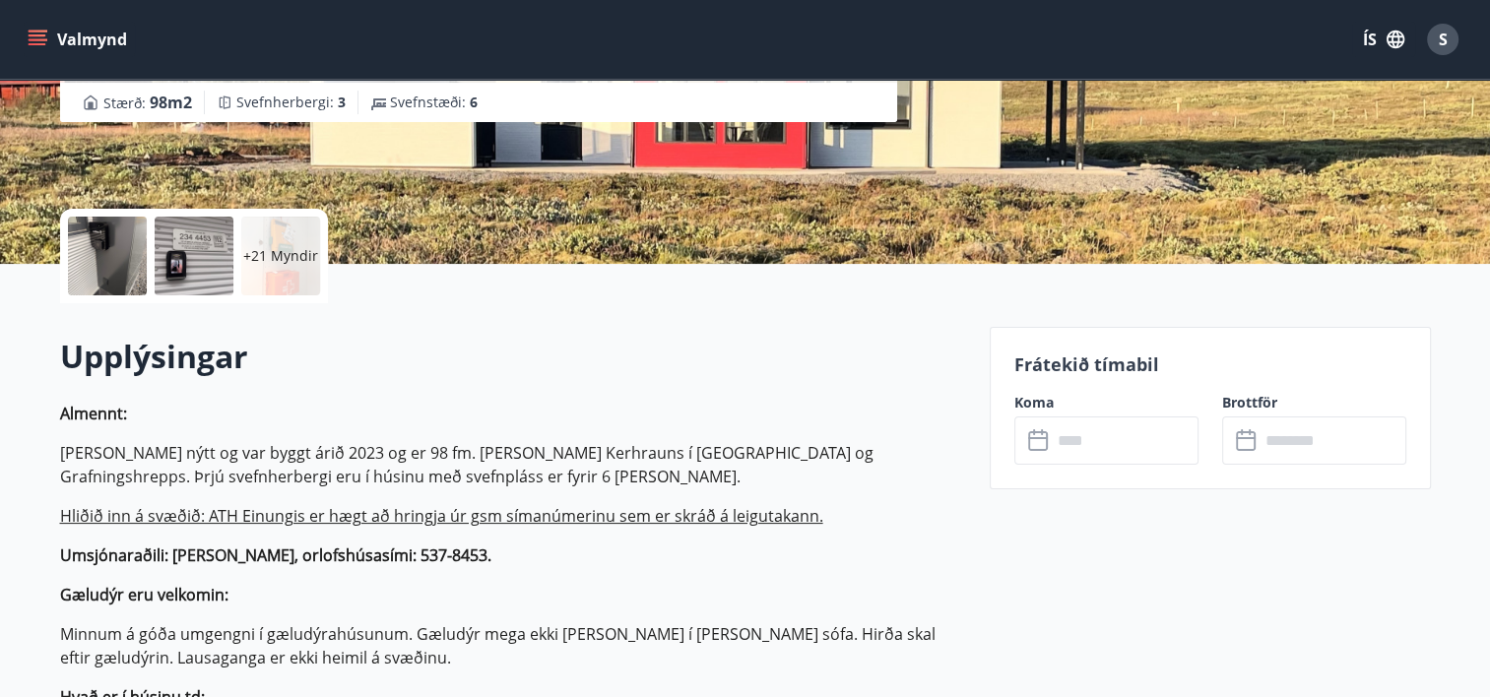
click at [839, 520] on p "Hliðið inn á svæðið: ATH Einungis er hægt að hringja úr gsm símanúmerinu sem er…" at bounding box center [513, 516] width 906 height 24
click at [275, 272] on div "+21 Myndir" at bounding box center [280, 256] width 79 height 79
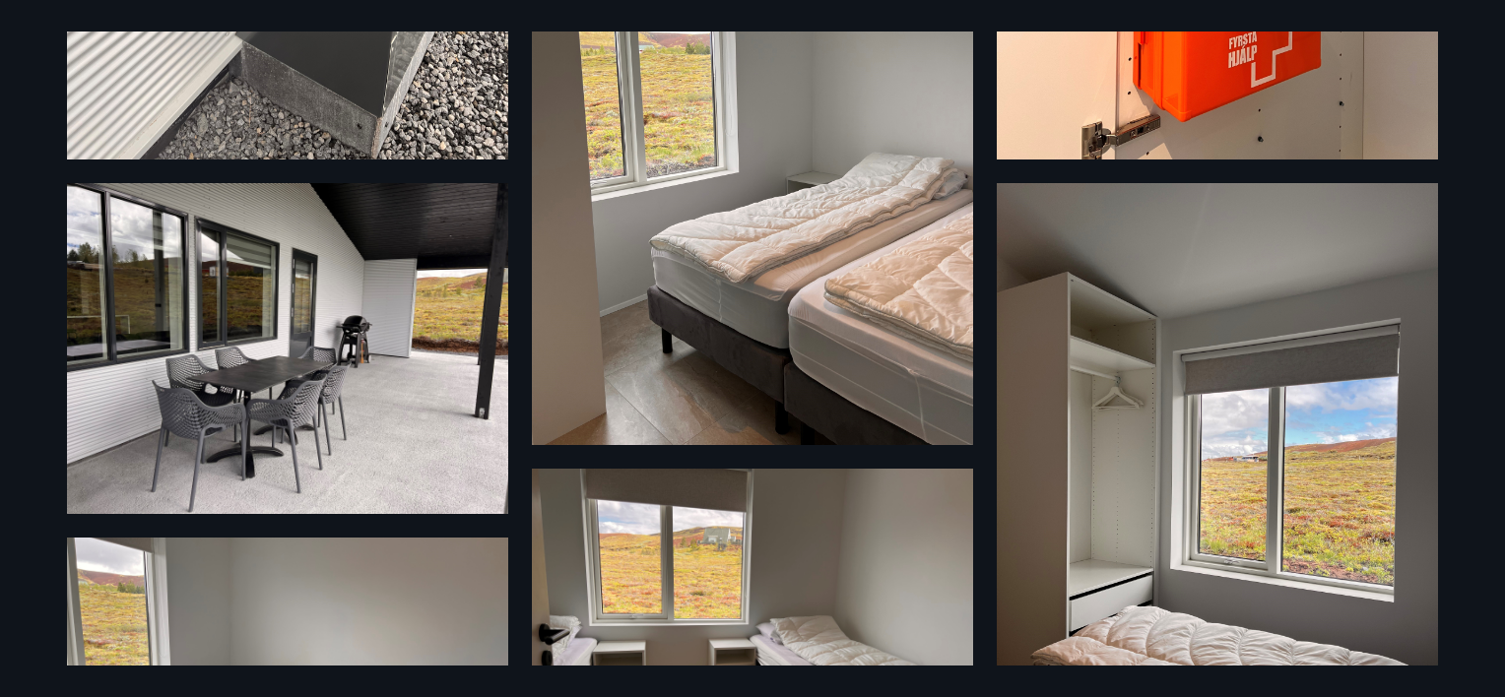
scroll to position [1150, 0]
click at [1089, 307] on img at bounding box center [1217, 477] width 441 height 588
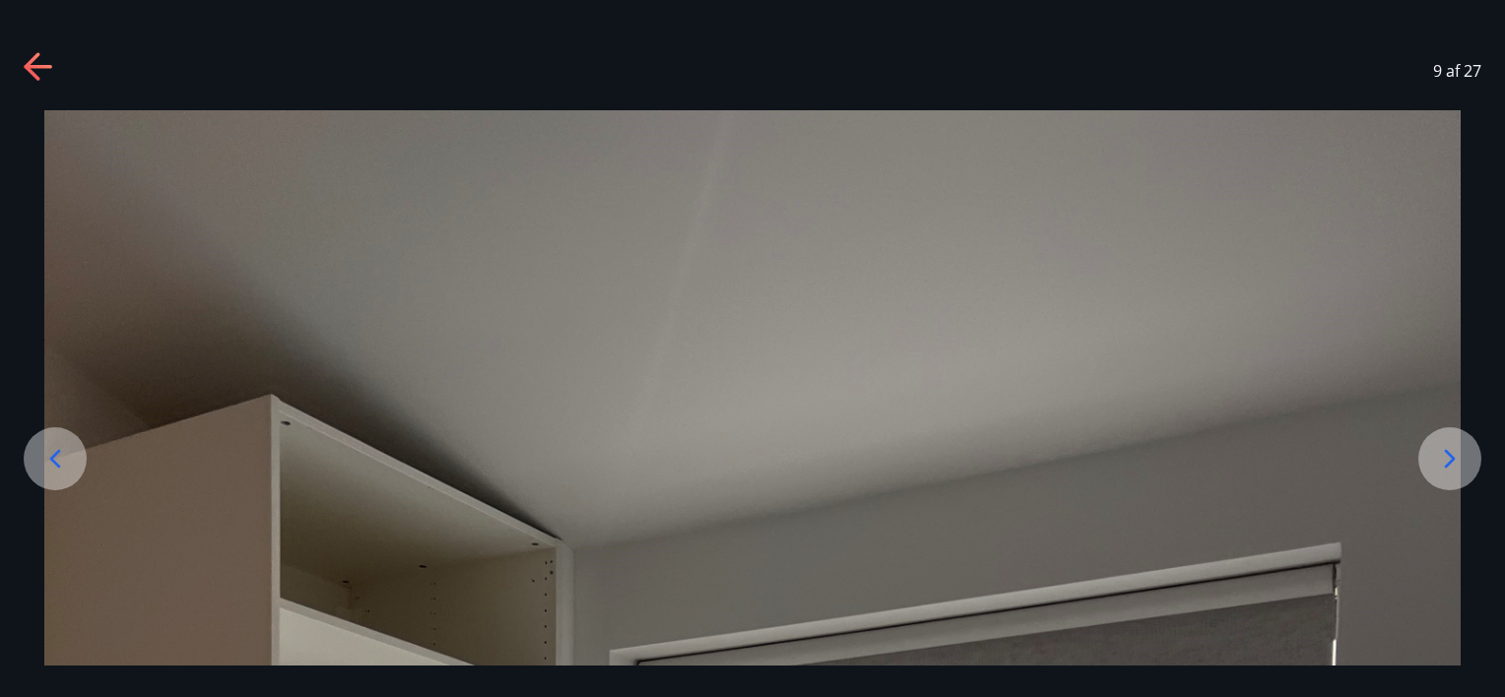
click at [23, 79] on div "9 af 27" at bounding box center [752, 71] width 1505 height 79
click at [35, 64] on icon at bounding box center [40, 68] width 32 height 32
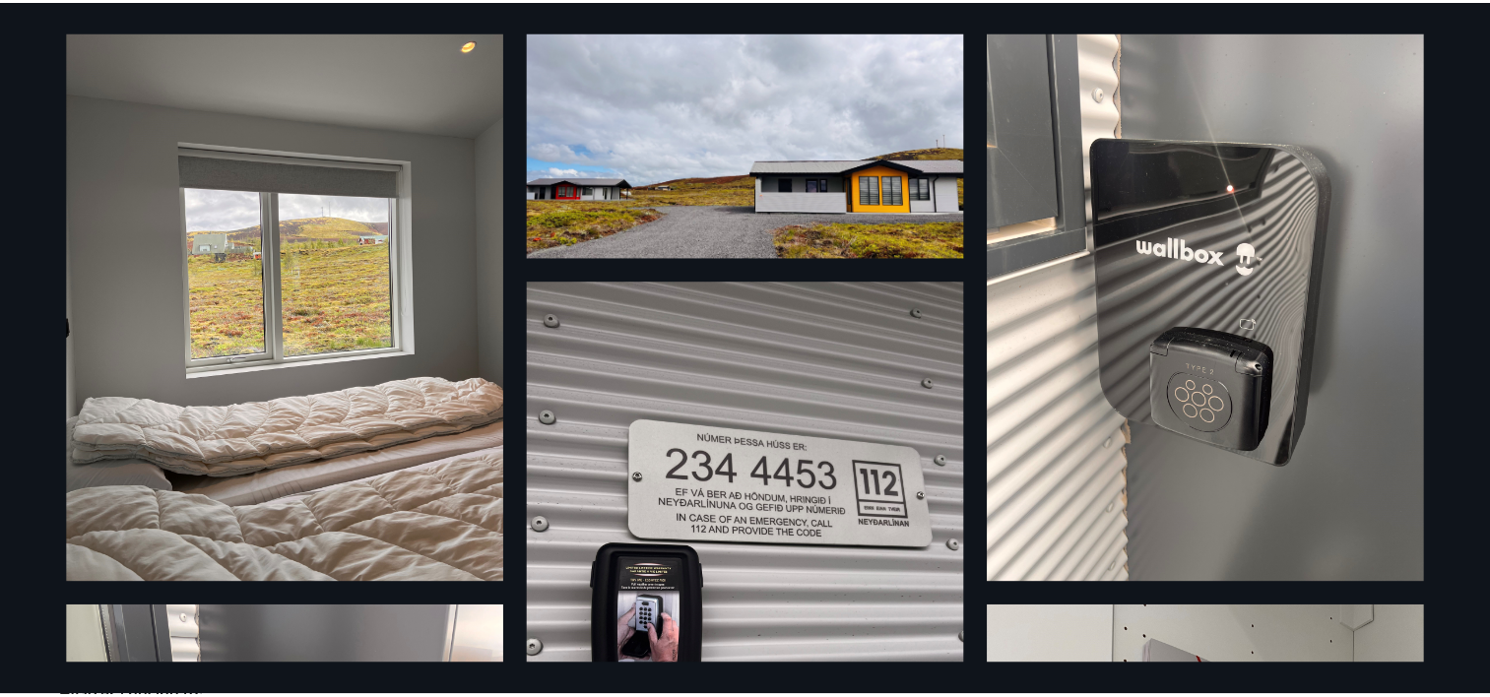
scroll to position [0, 0]
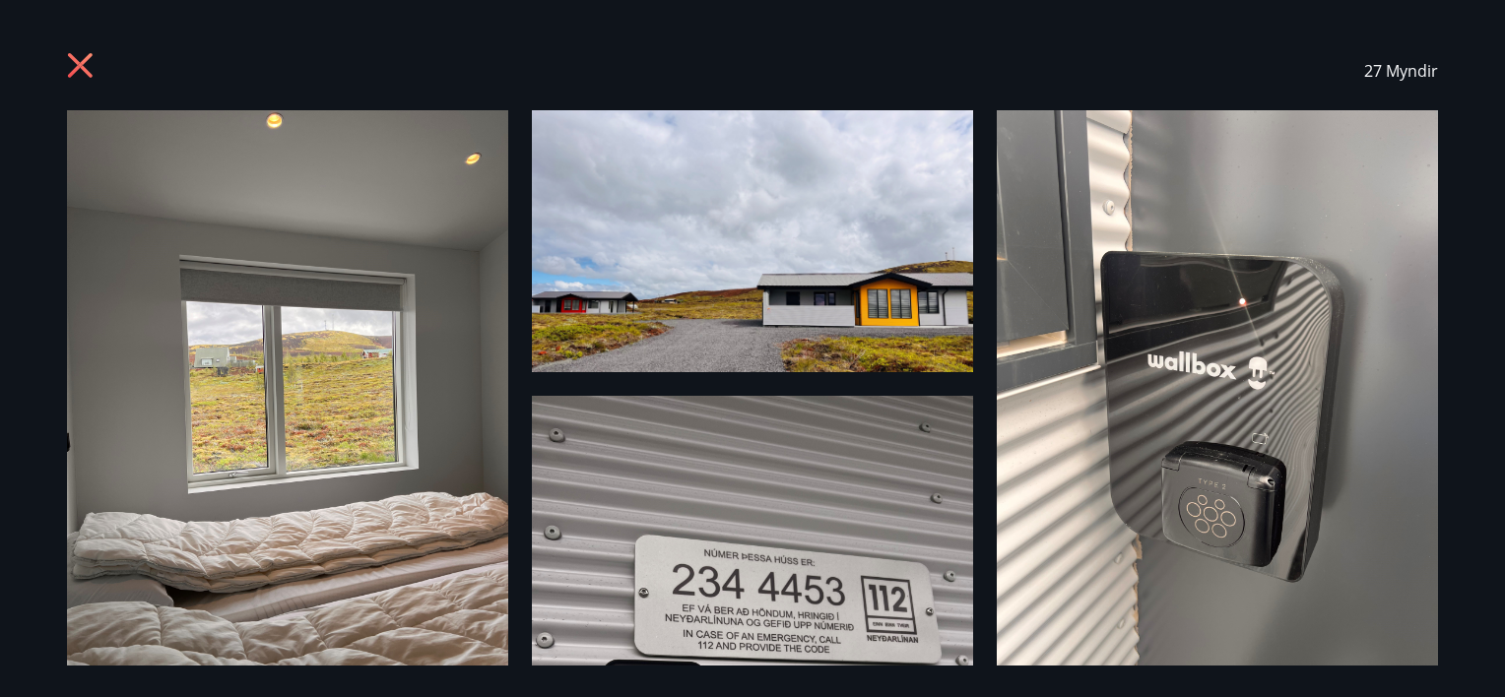
click at [86, 63] on icon at bounding box center [83, 68] width 32 height 32
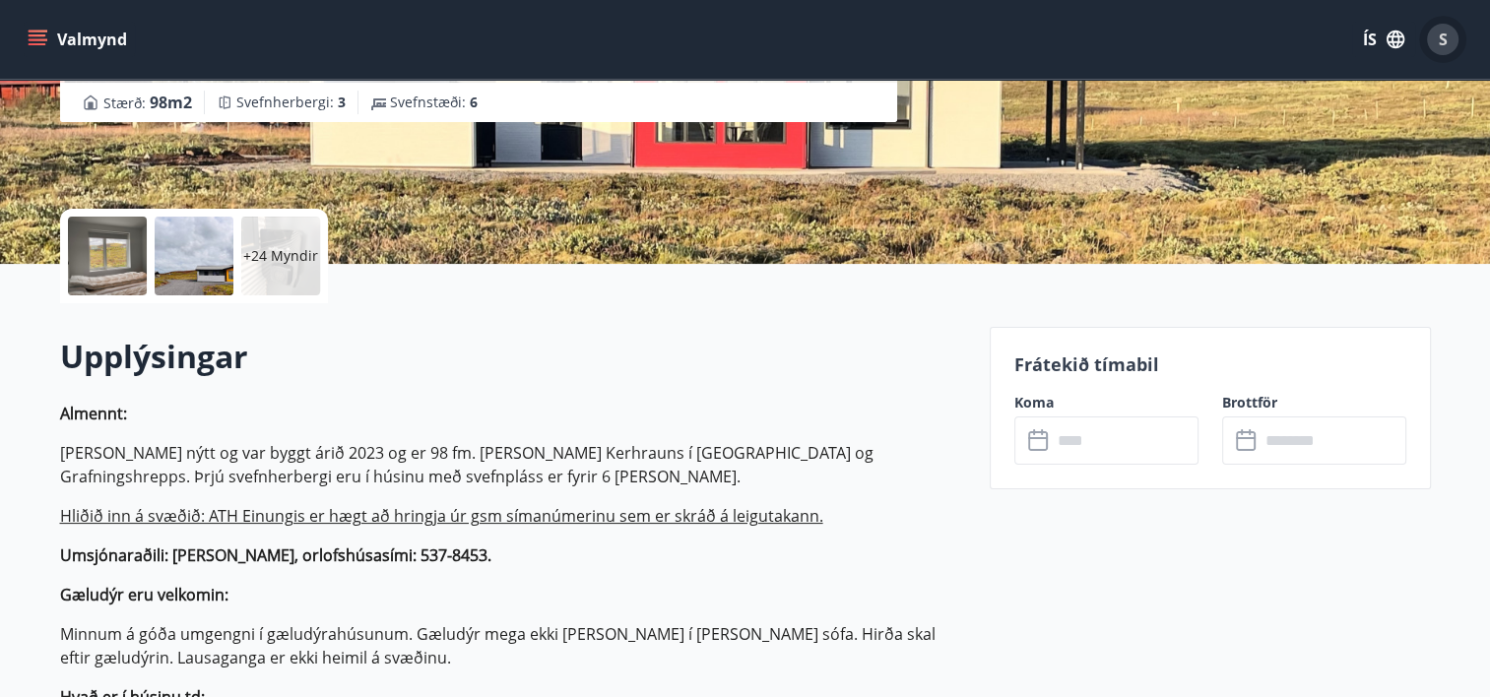
click at [1439, 45] on span "S" at bounding box center [1443, 40] width 9 height 22
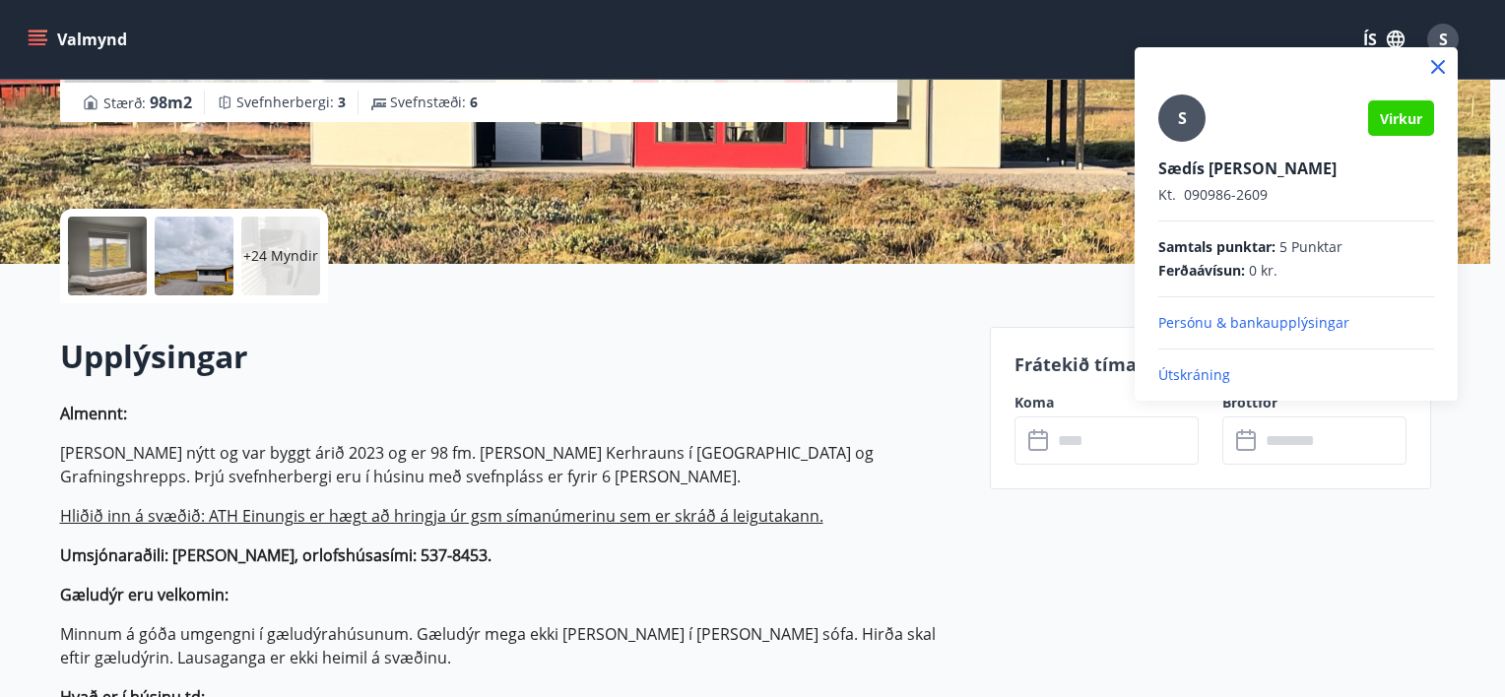
click at [35, 38] on div at bounding box center [752, 348] width 1505 height 697
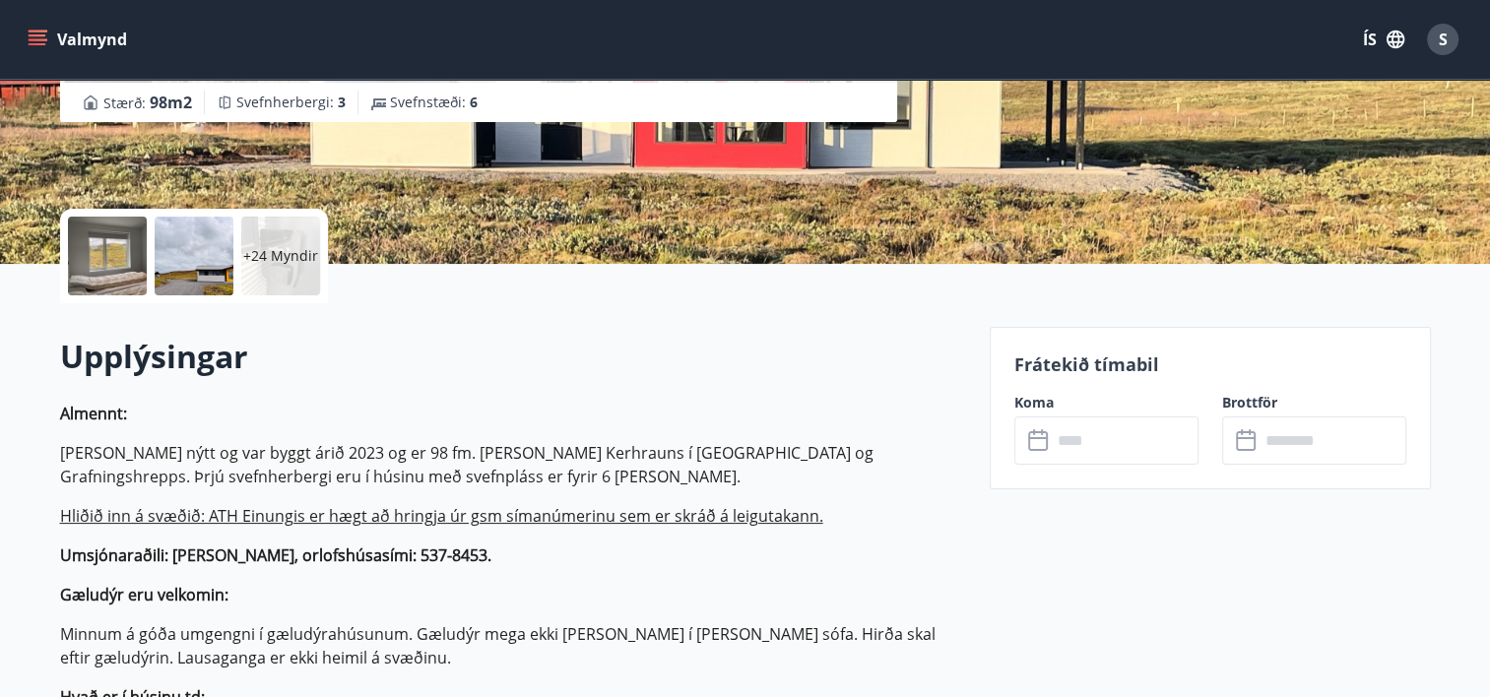
click at [35, 38] on icon "menu" at bounding box center [38, 40] width 20 height 20
click at [824, 385] on div "Upplýsingar Almennt: Húsið er nýtt og var byggt árið 2023 og er 98 fm. Er í lan…" at bounding box center [513, 683] width 906 height 697
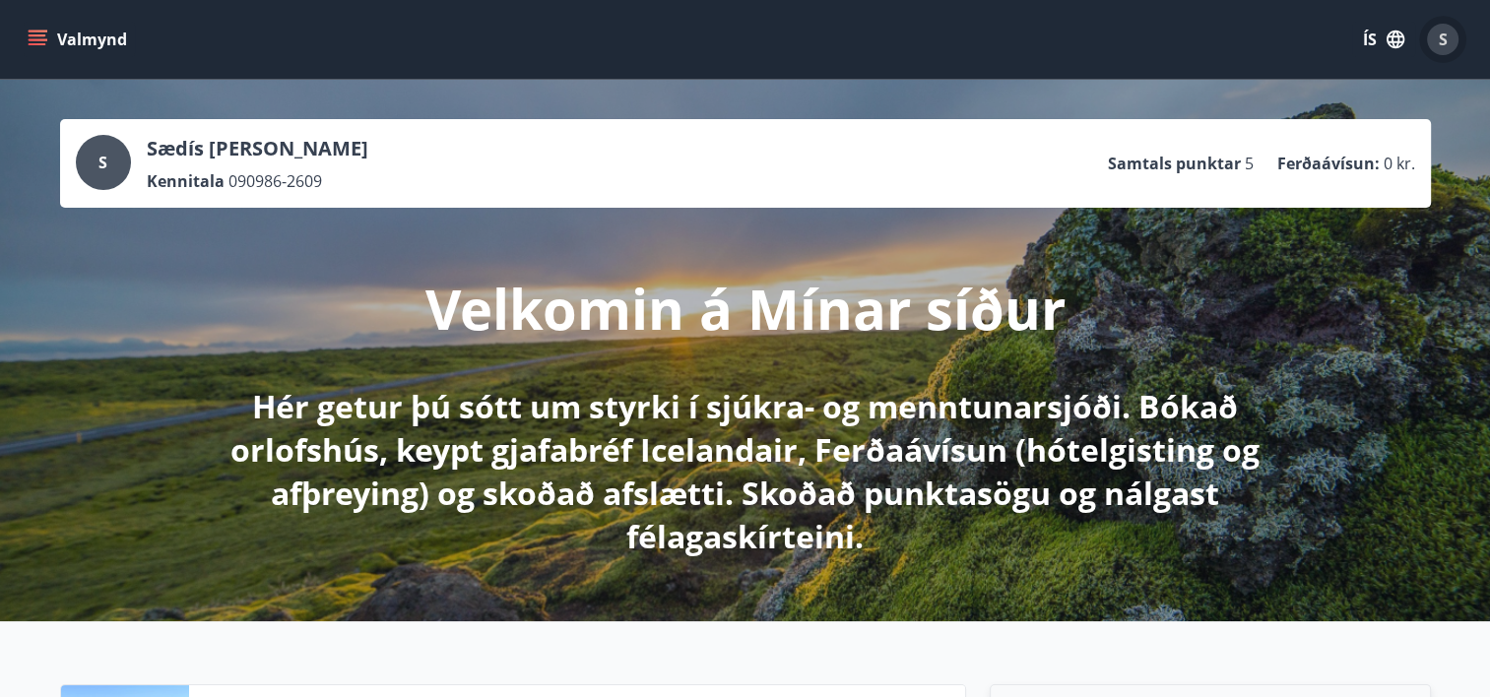
click at [1435, 43] on div "S" at bounding box center [1443, 40] width 32 height 32
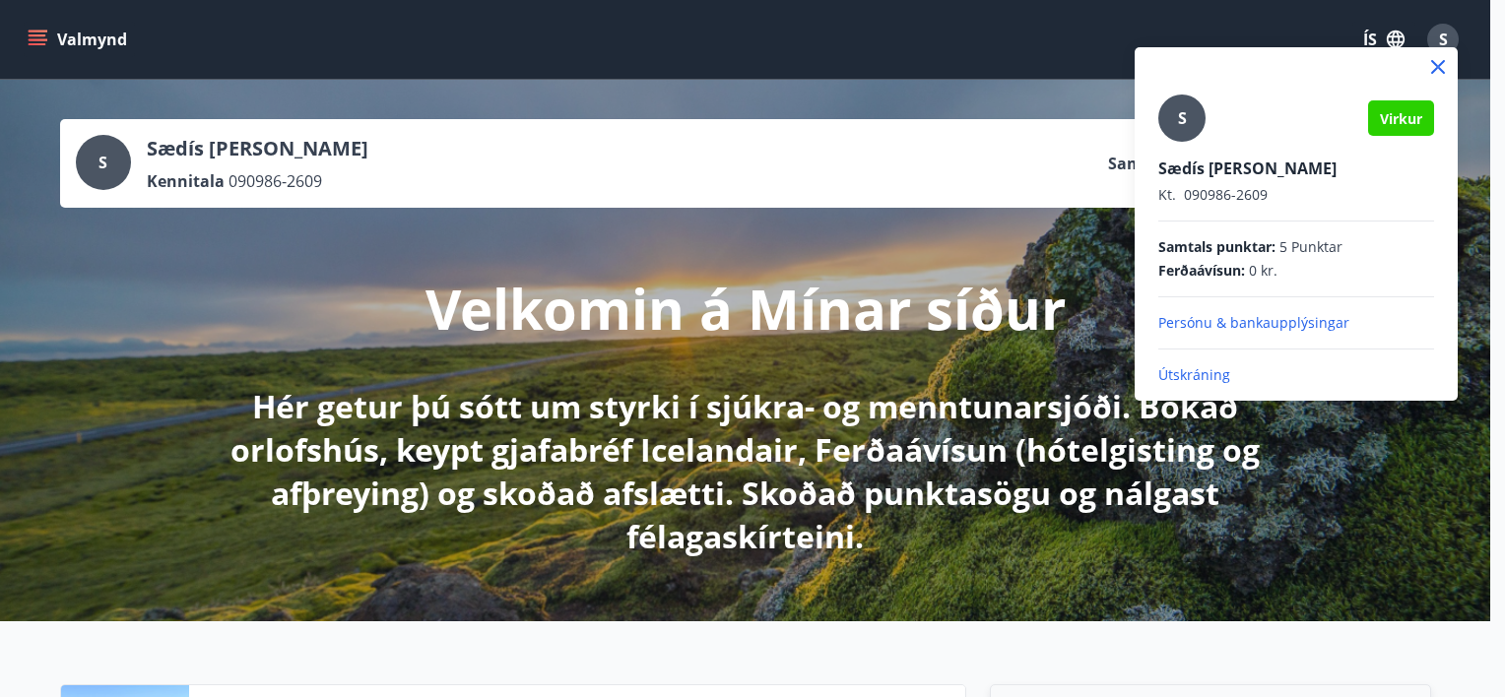
click at [1190, 378] on p "Útskráning" at bounding box center [1296, 375] width 276 height 20
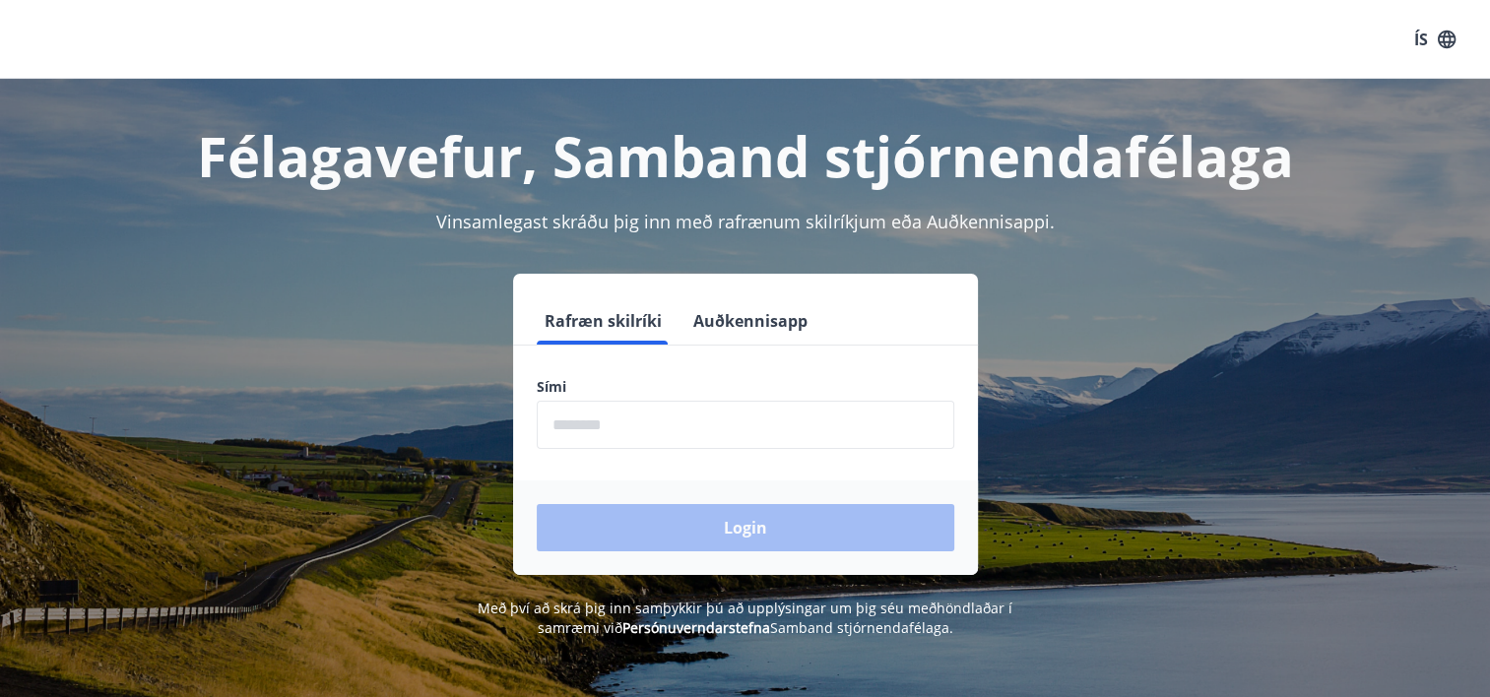
click at [742, 427] on input "phone" at bounding box center [746, 425] width 418 height 48
type input "********"
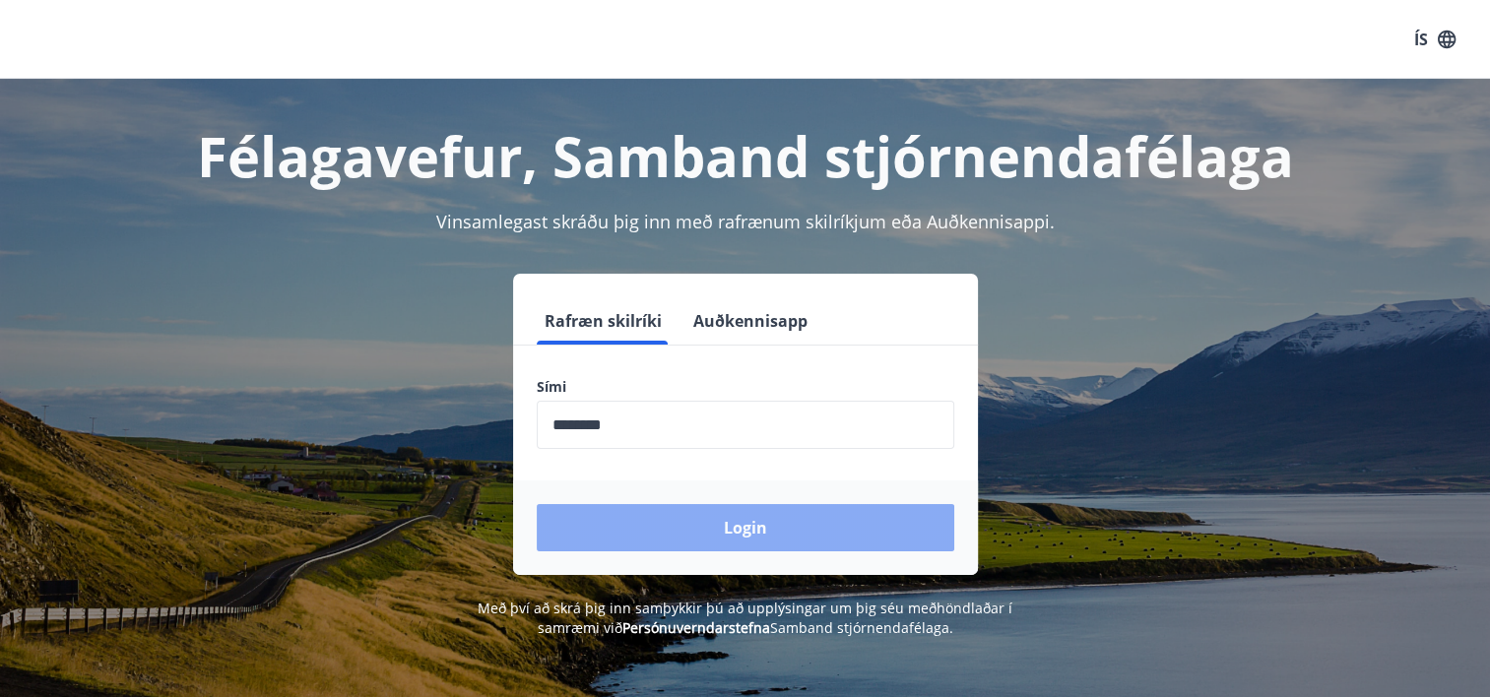
click at [728, 529] on button "Login" at bounding box center [746, 527] width 418 height 47
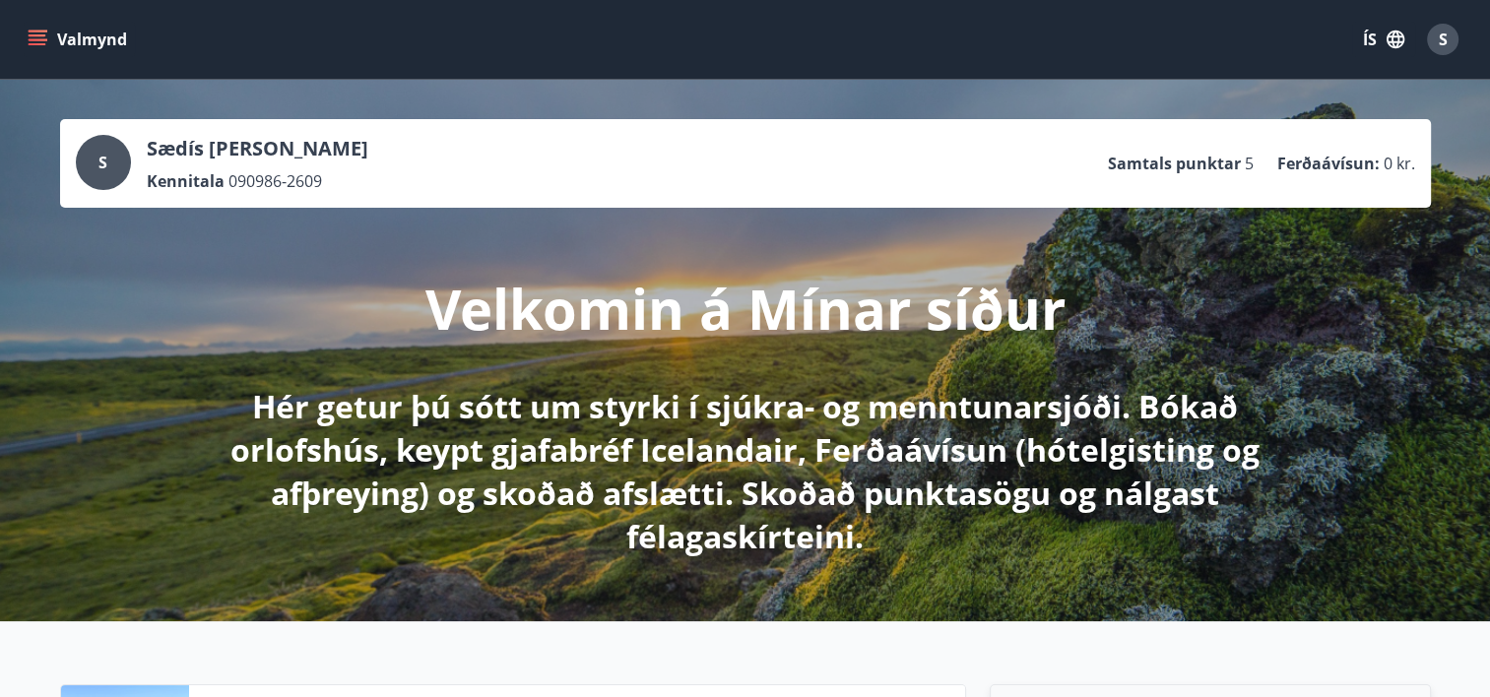
click at [82, 33] on button "Valmynd" at bounding box center [79, 39] width 111 height 35
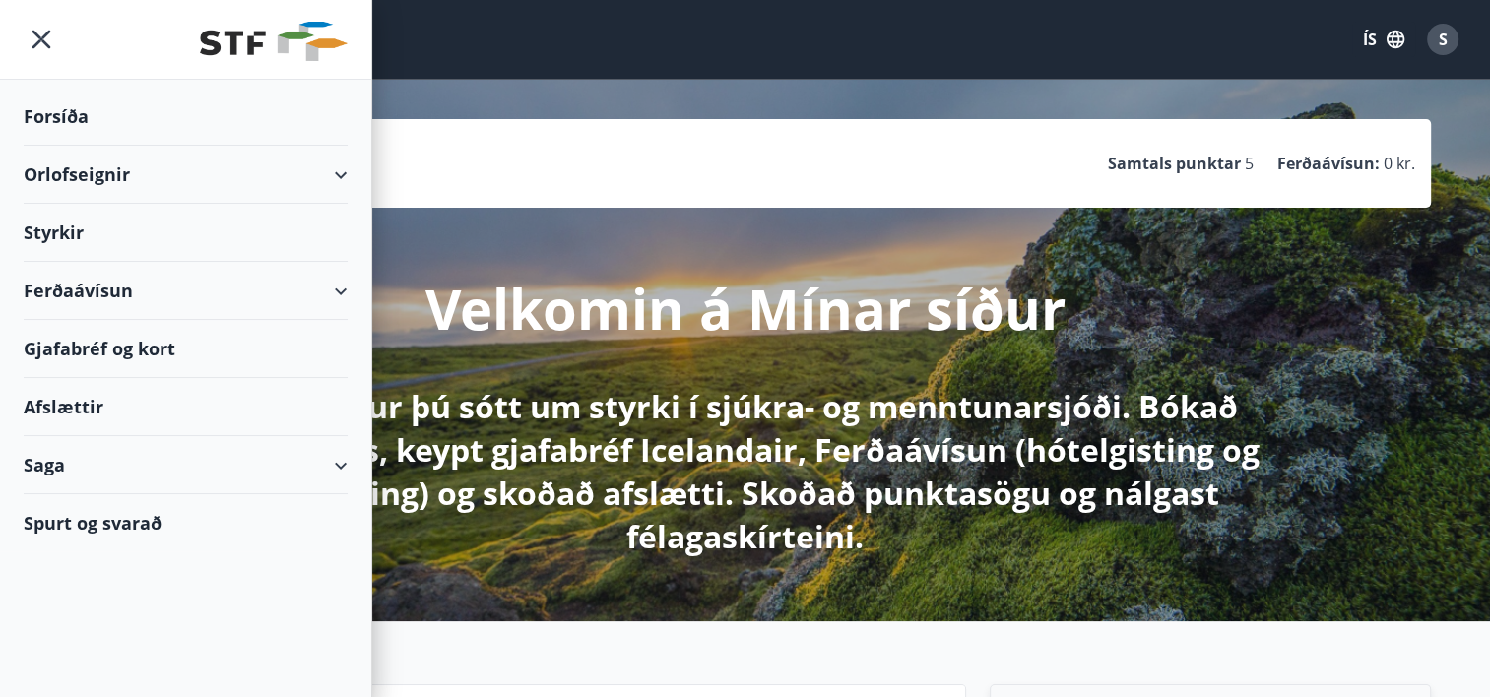
click at [80, 178] on div "Orlofseignir" at bounding box center [186, 175] width 324 height 58
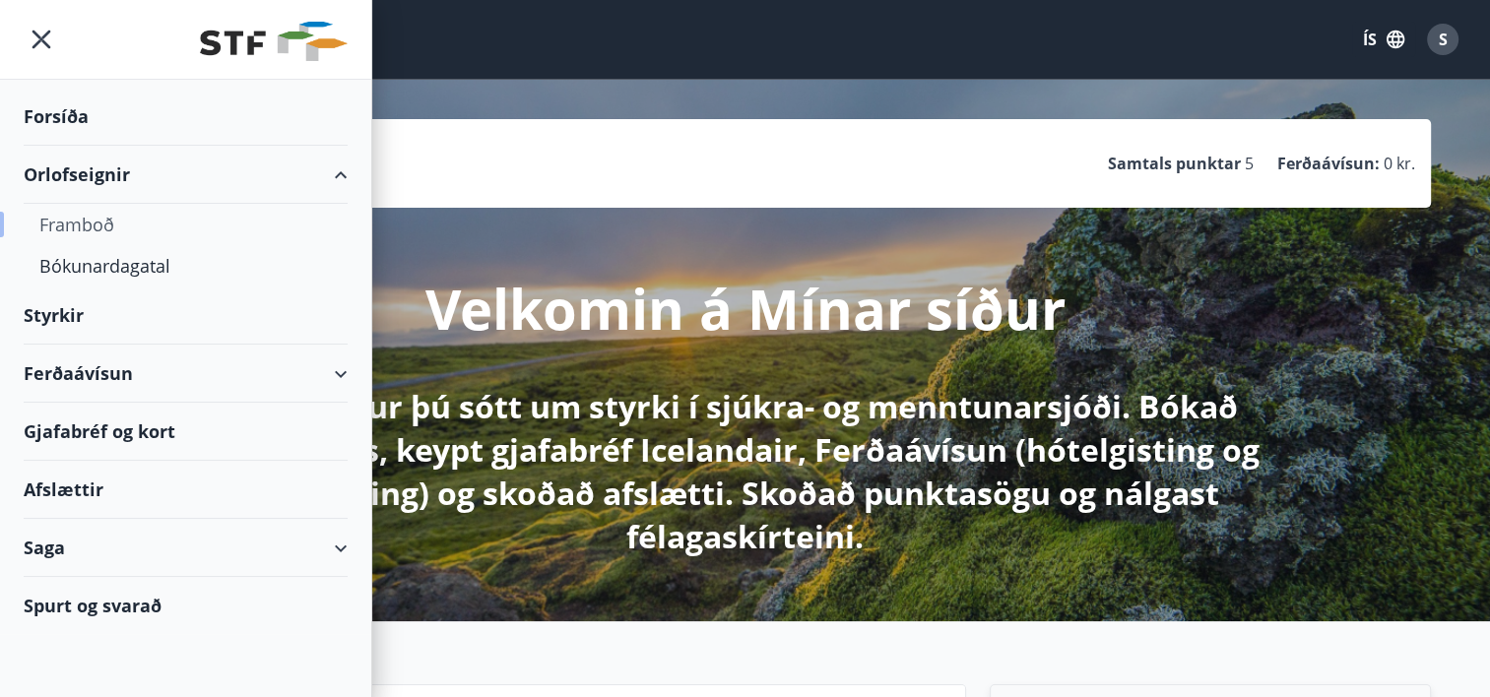
click at [99, 222] on div "Framboð" at bounding box center [185, 224] width 292 height 41
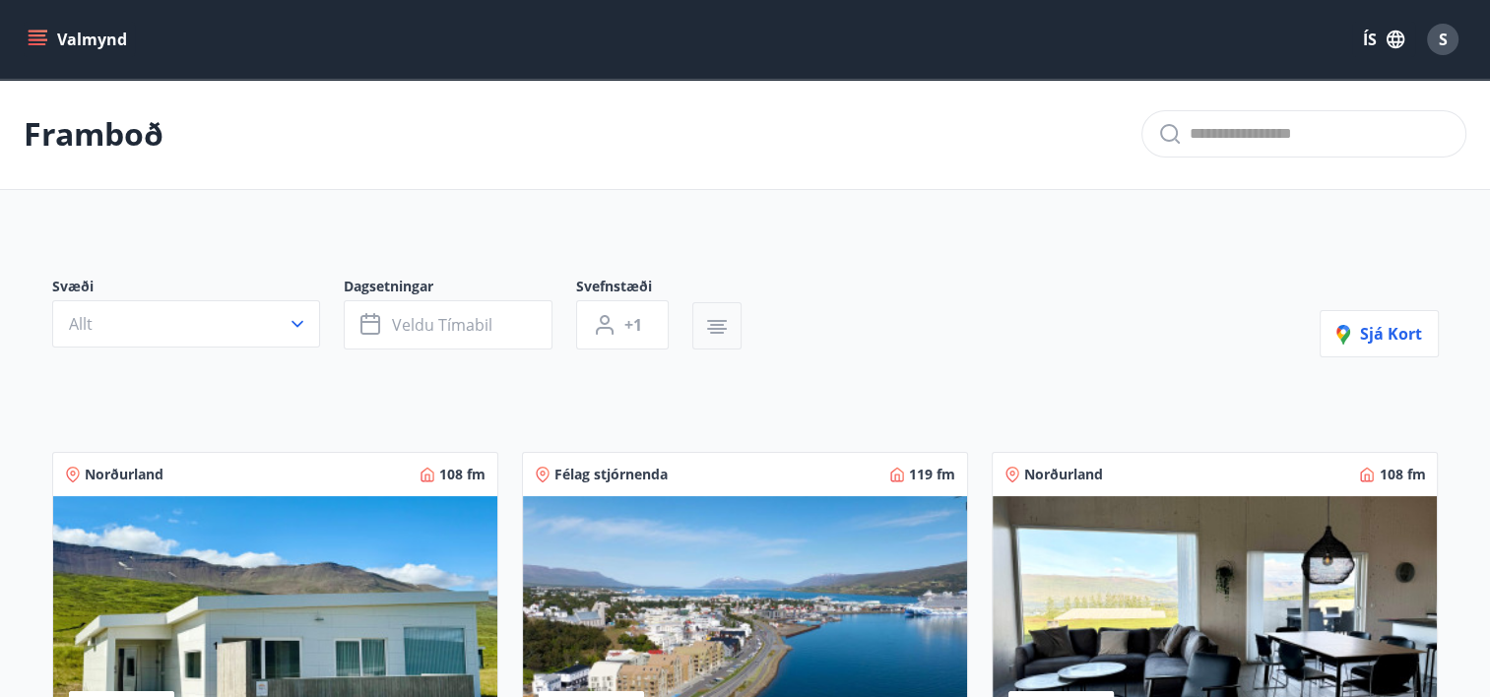
click at [705, 339] on button "button" at bounding box center [716, 325] width 49 height 47
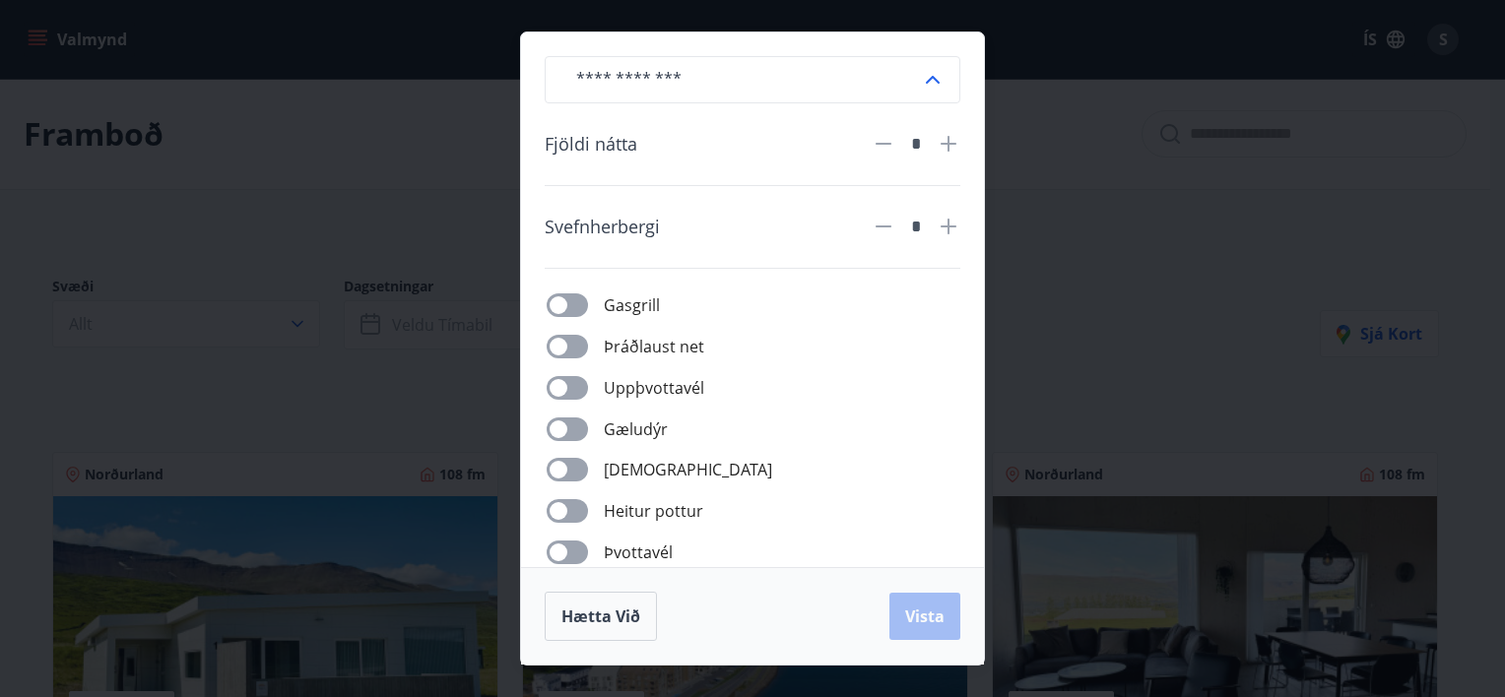
click at [567, 418] on span at bounding box center [567, 430] width 41 height 24
click at [930, 609] on span "Vista" at bounding box center [924, 617] width 39 height 22
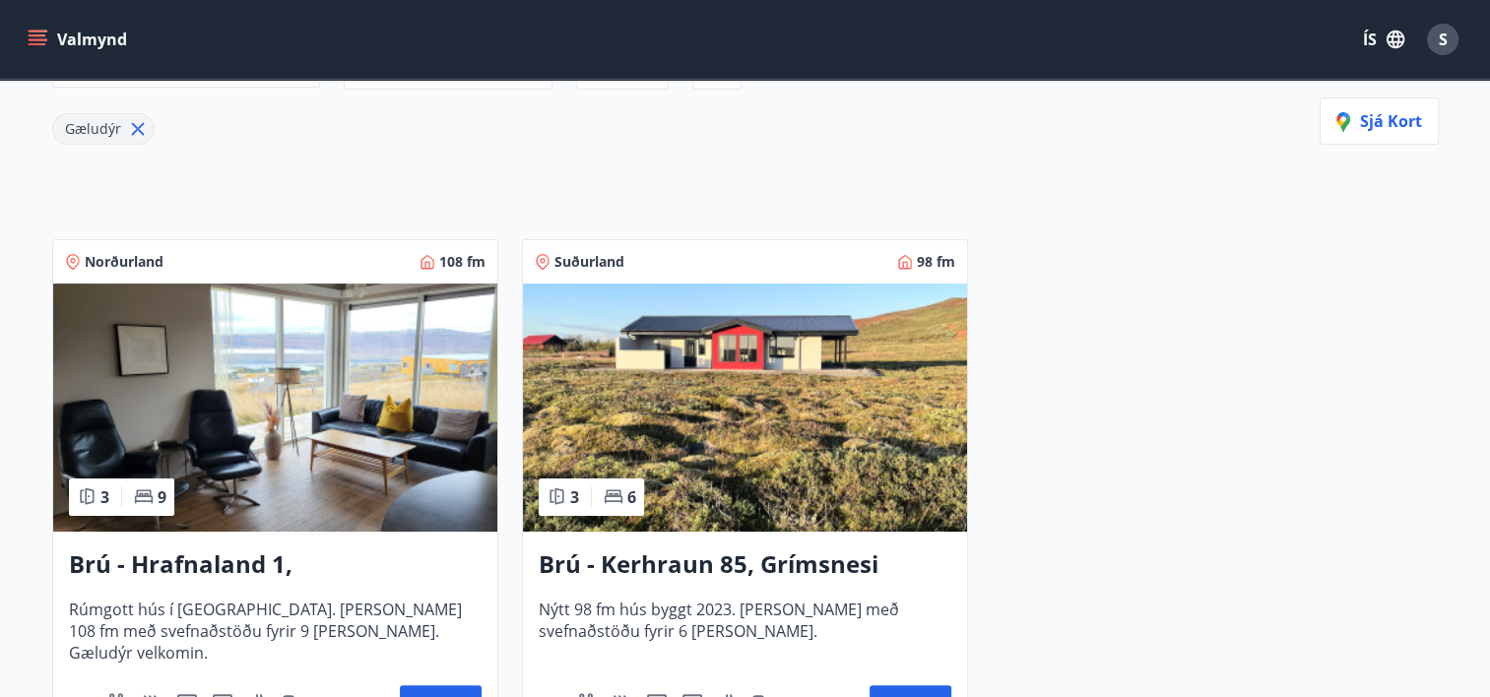
scroll to position [276, 0]
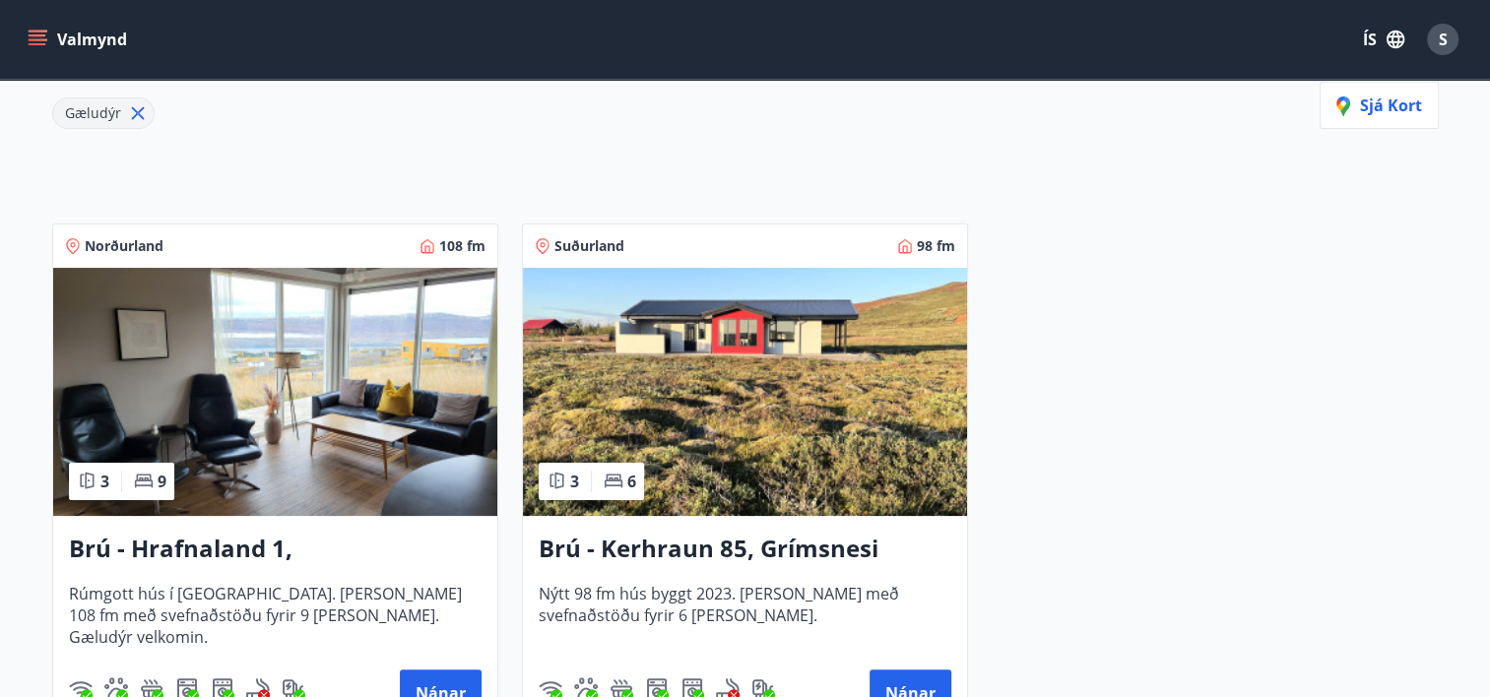
click at [724, 544] on h3 "Brú - Kerhraun 85, Grímsnesi (rautt hús) (gæludýr velkomin)" at bounding box center [745, 549] width 413 height 35
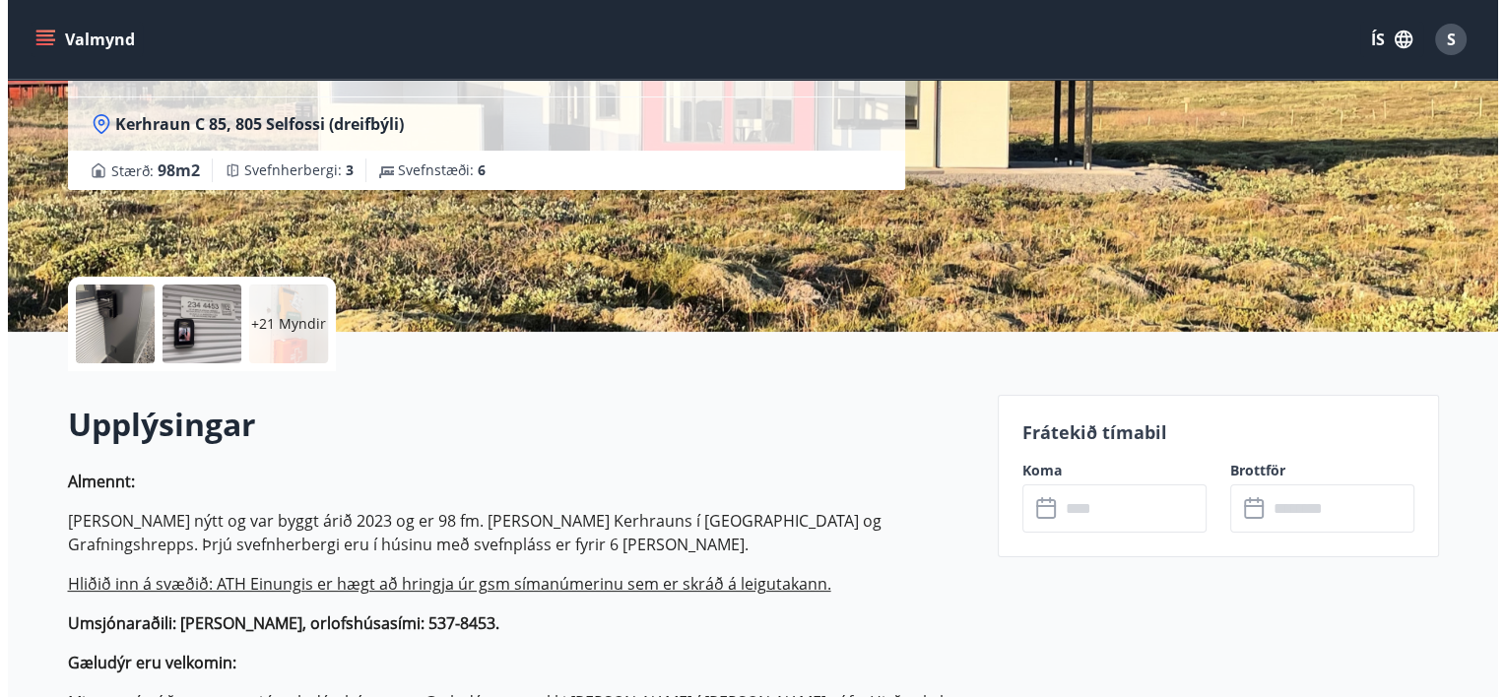
scroll to position [258, 0]
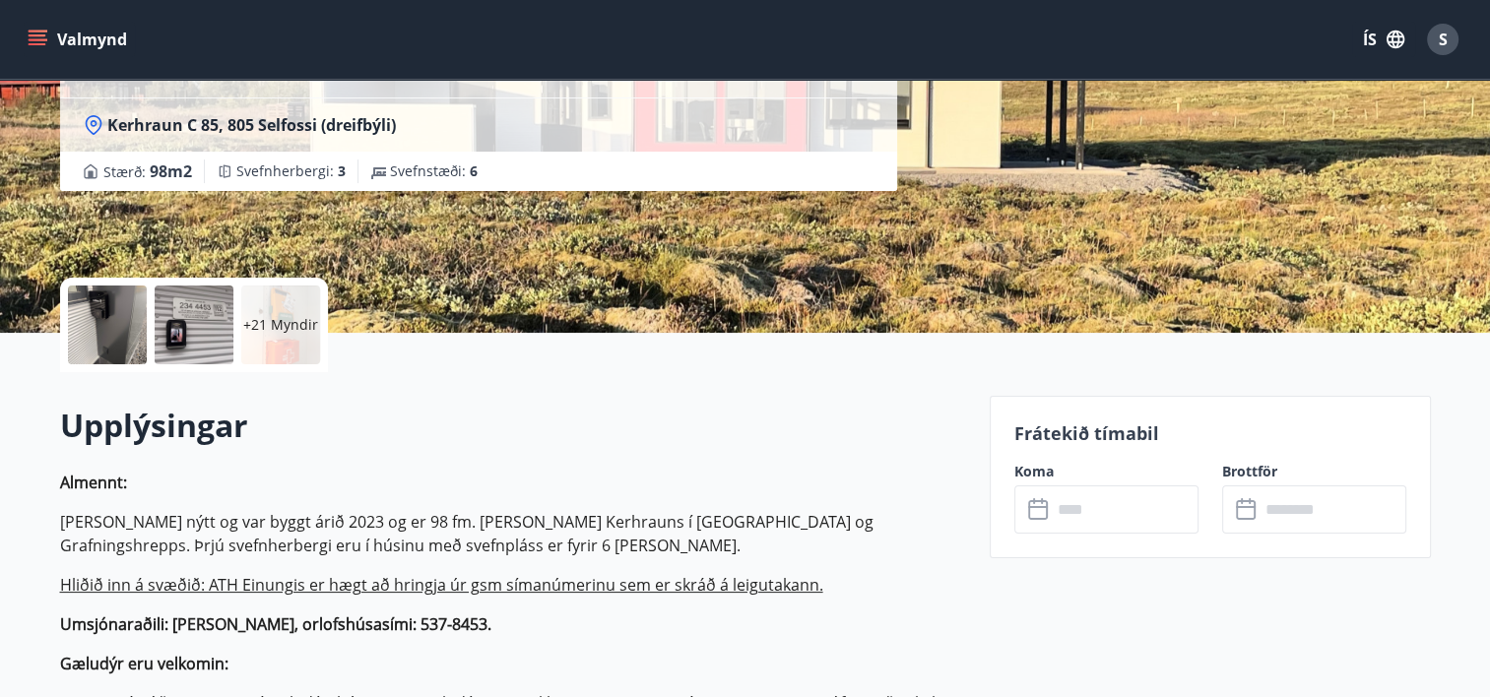
click at [267, 341] on div "+21 Myndir" at bounding box center [280, 325] width 79 height 79
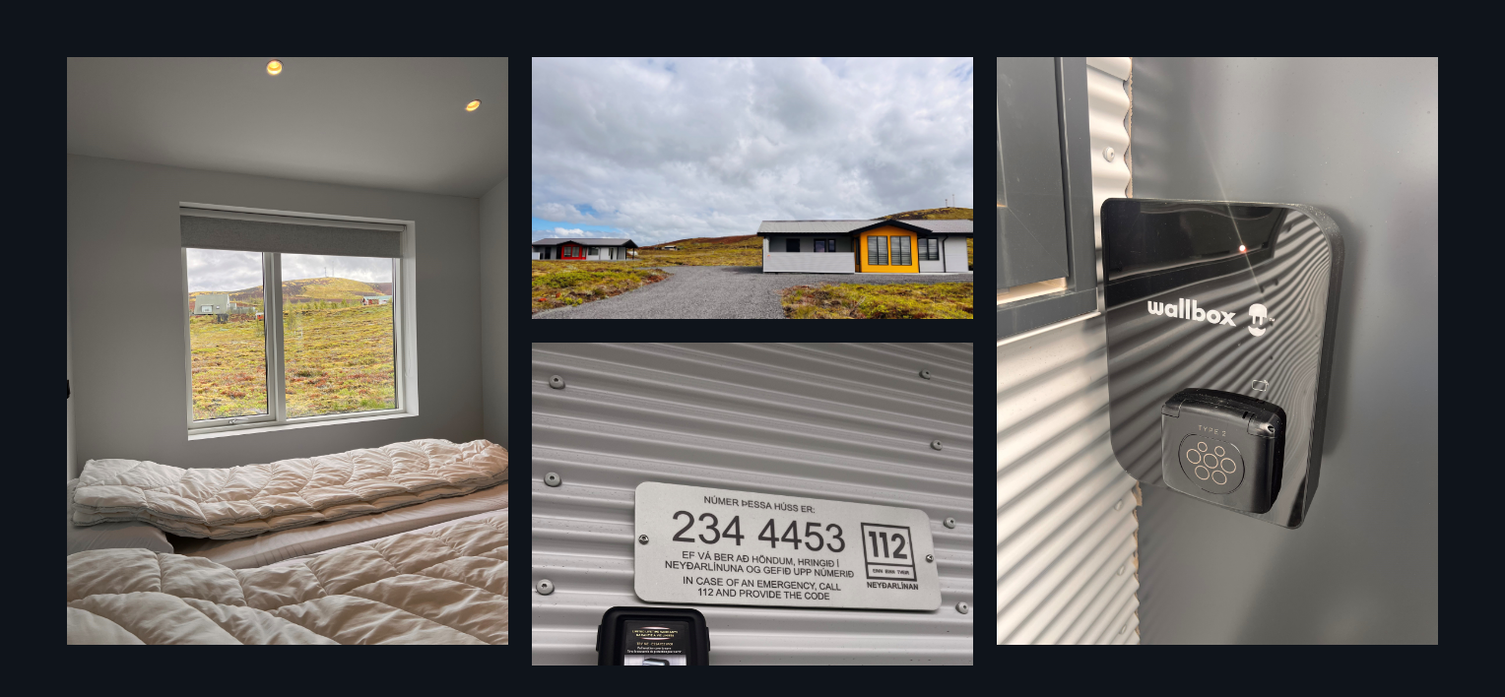
scroll to position [0, 0]
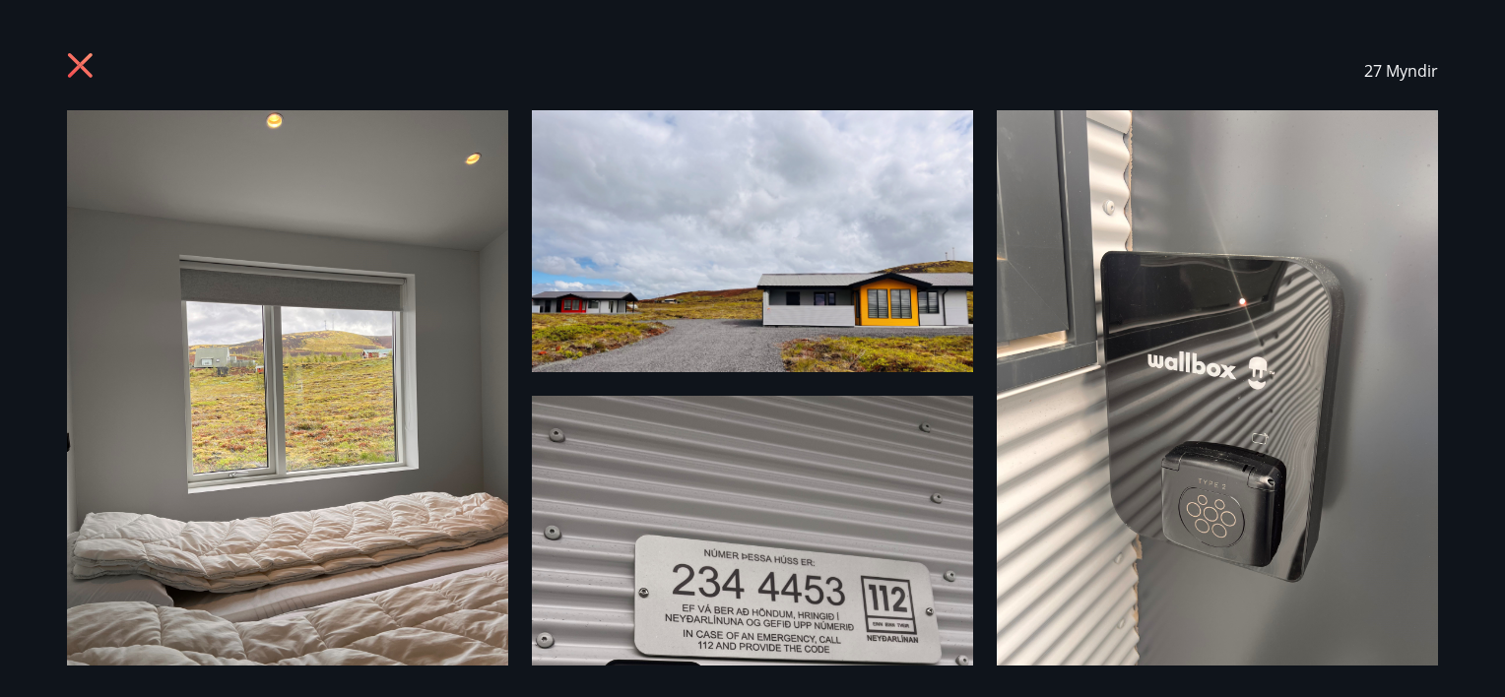
click at [75, 69] on icon at bounding box center [80, 65] width 25 height 25
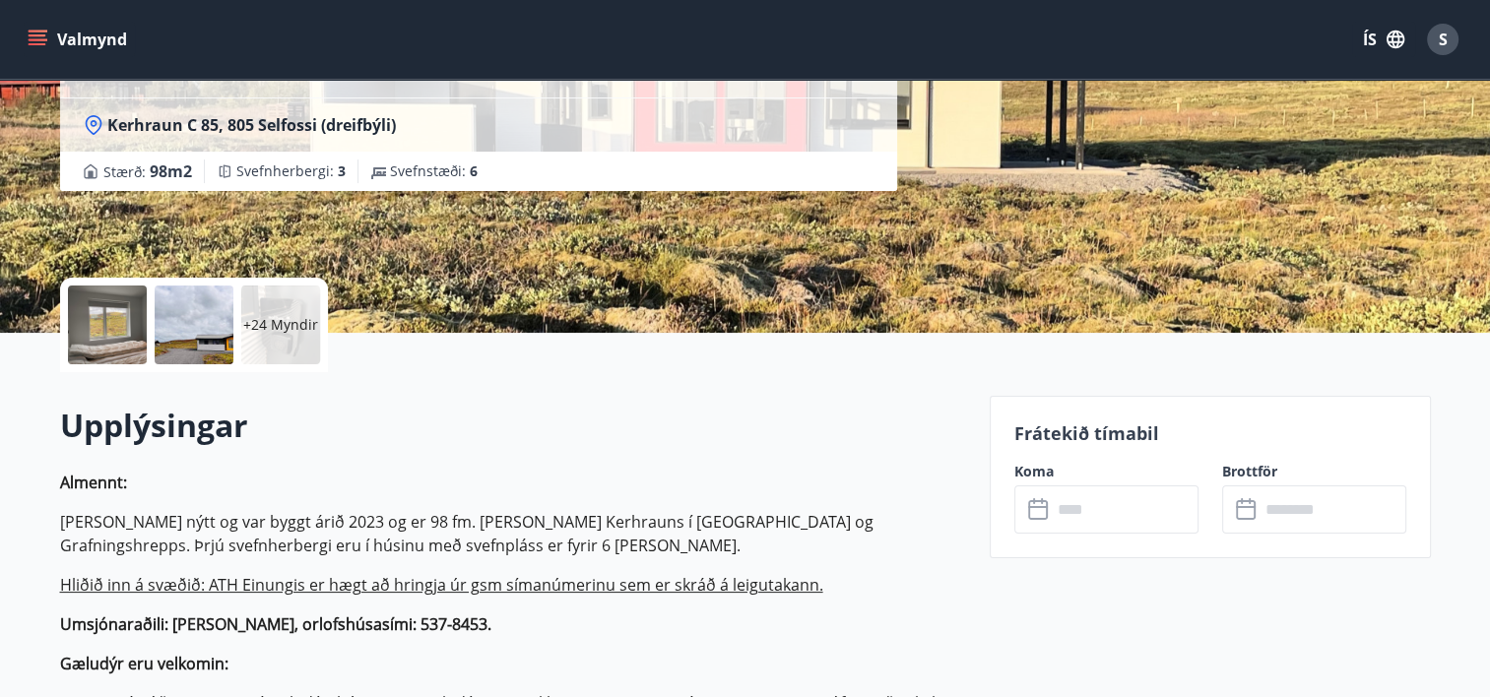
click at [1388, 51] on button "ÍS" at bounding box center [1383, 39] width 63 height 35
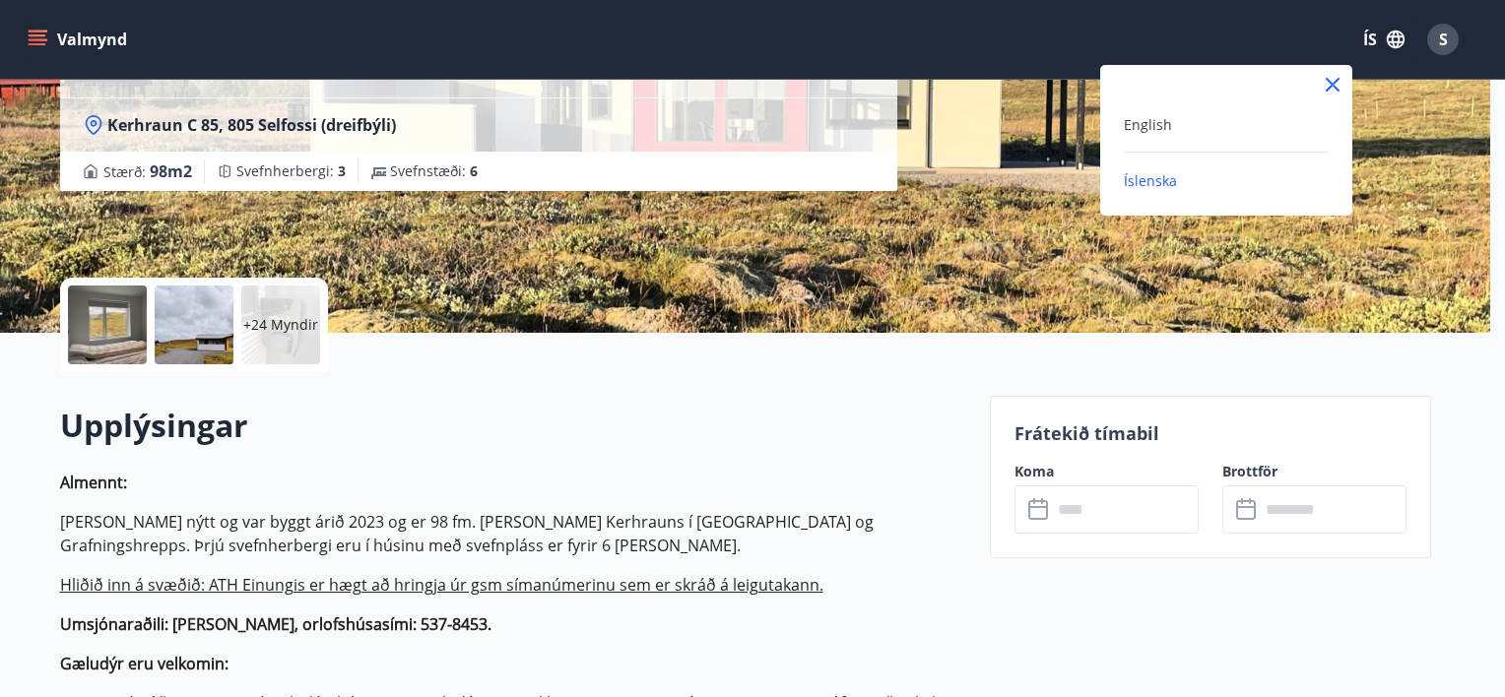
click at [1450, 42] on div at bounding box center [752, 348] width 1505 height 697
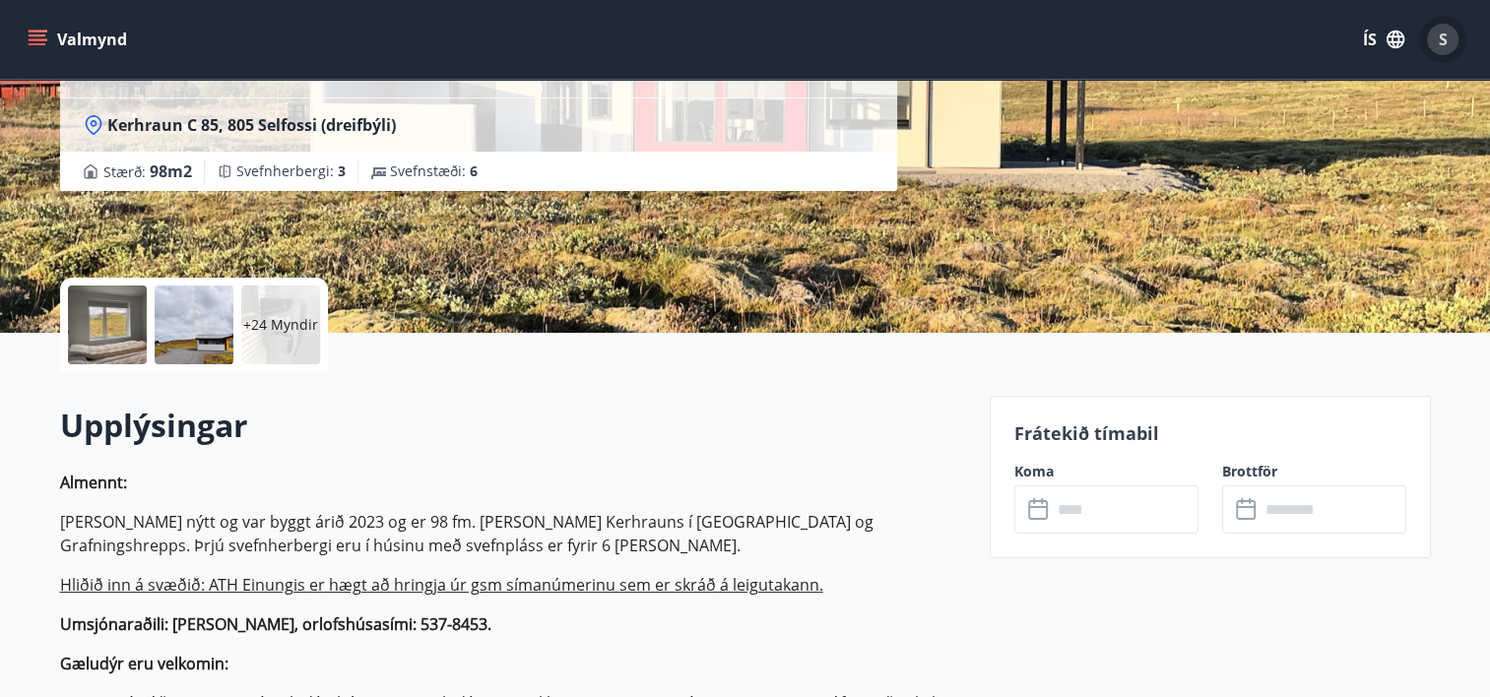
click at [1450, 42] on div "S" at bounding box center [1443, 40] width 32 height 32
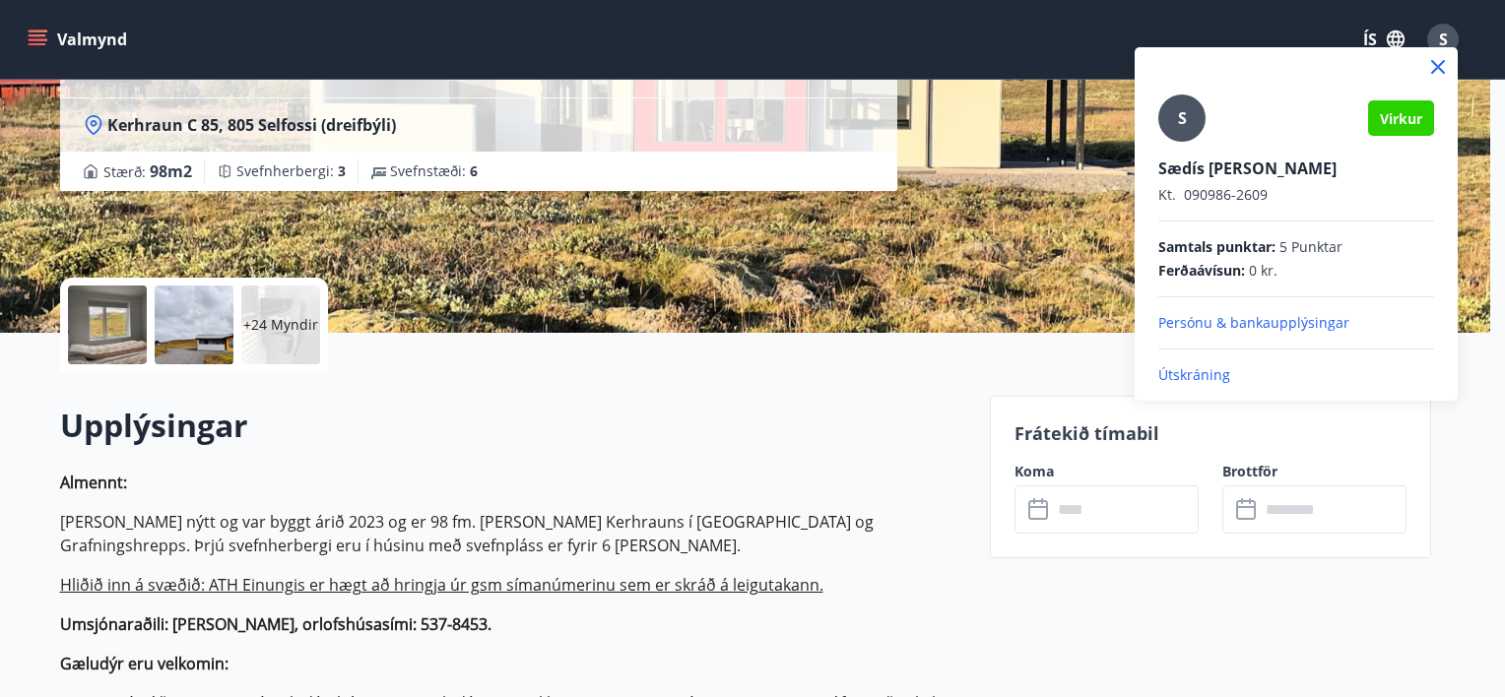
click at [1200, 378] on p "Útskráning" at bounding box center [1296, 375] width 276 height 20
